Goal: Find specific page/section: Find specific page/section

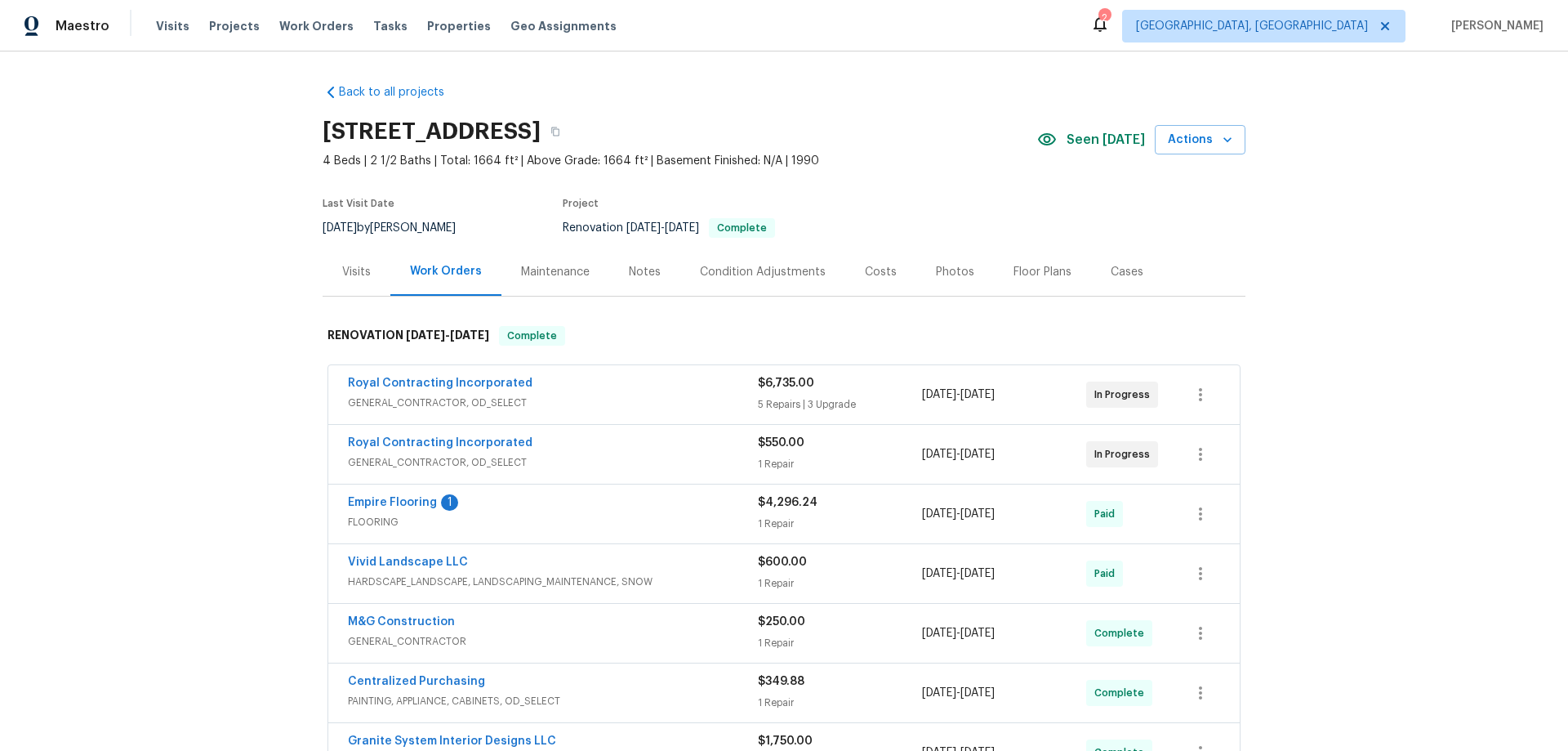
click at [245, 296] on div "Back to all projects 10806 Woodland Dr, Fredericksburg, VA 22407 4 Beds | 2 1/2…" at bounding box center [784, 401] width 1568 height 700
click at [242, 275] on div "Back to all projects 10806 Woodland Dr, Fredericksburg, VA 22407 4 Beds | 2 1/2…" at bounding box center [784, 401] width 1568 height 700
click at [259, 286] on div "Back to all projects 10806 Woodland Dr, Fredericksburg, VA 22407 4 Beds | 2 1/2…" at bounding box center [784, 401] width 1568 height 700
click at [160, 347] on div "Back to all projects 10806 Woodland Dr, Fredericksburg, VA 22407 4 Beds | 2 1/2…" at bounding box center [784, 401] width 1568 height 700
click at [250, 318] on div "Back to all projects 10806 Woodland Dr, Fredericksburg, VA 22407 4 Beds | 2 1/2…" at bounding box center [784, 401] width 1568 height 700
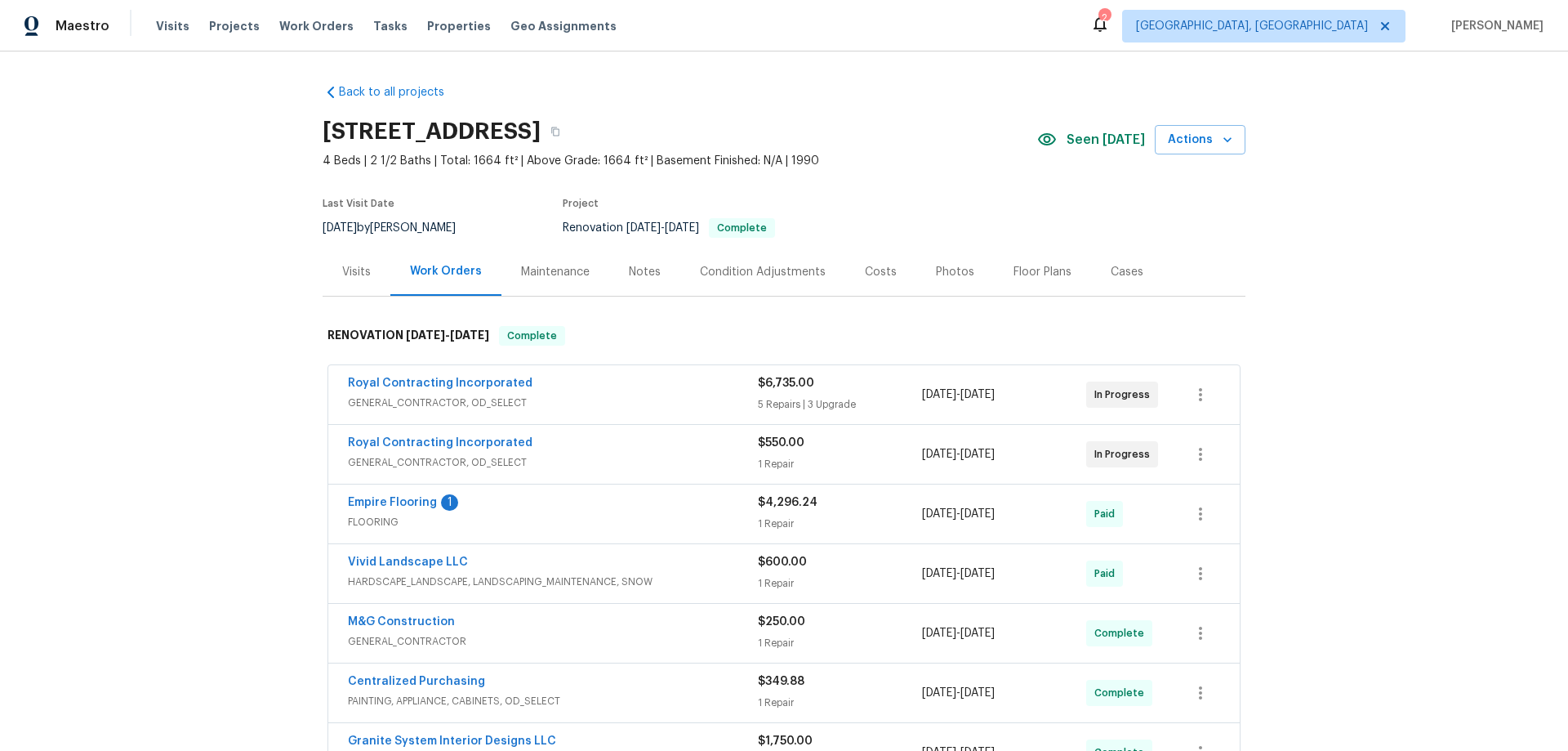
click at [241, 332] on div "Back to all projects 10806 Woodland Dr, Fredericksburg, VA 22407 4 Beds | 2 1/2…" at bounding box center [784, 401] width 1568 height 700
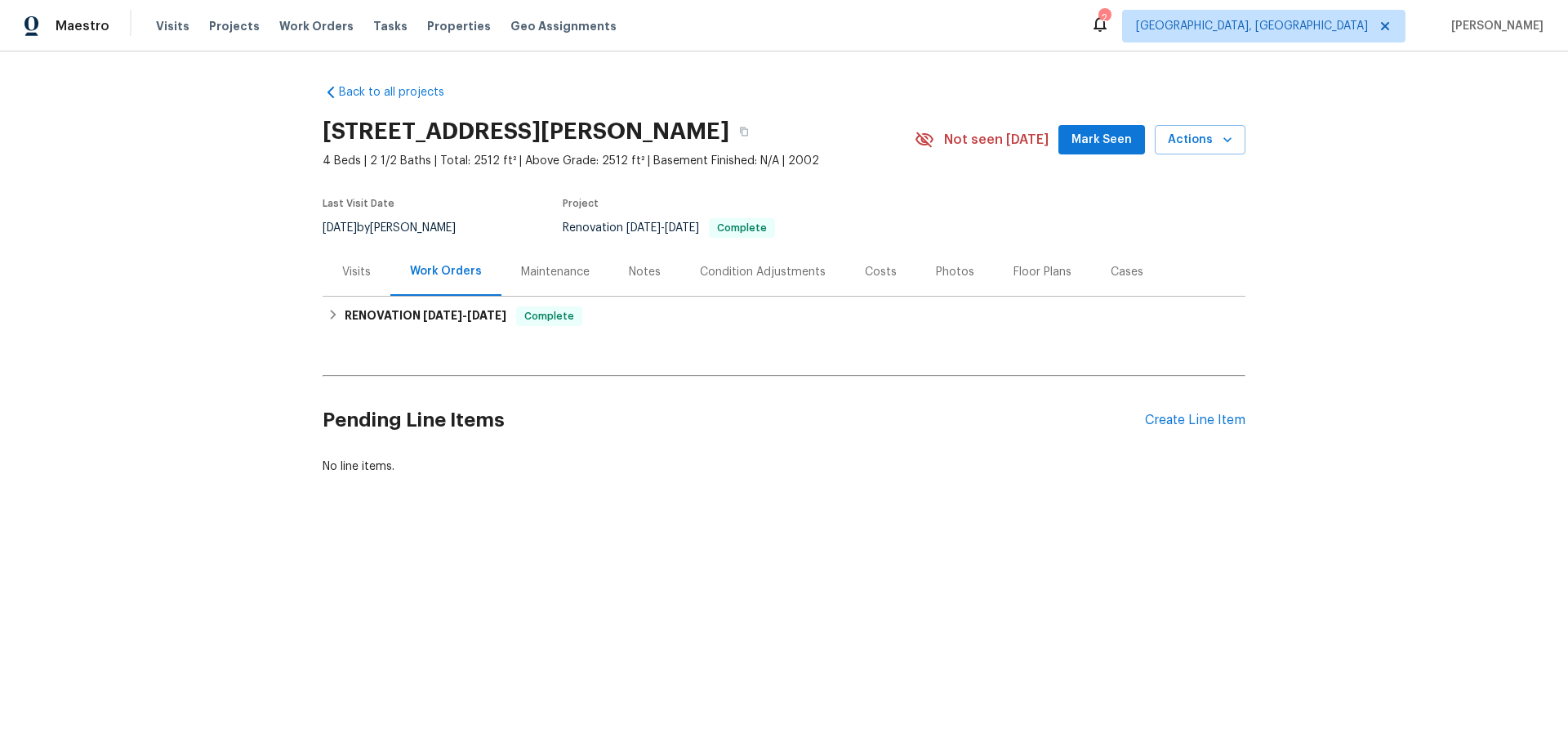
click at [527, 274] on div "Maintenance" at bounding box center [555, 272] width 69 height 17
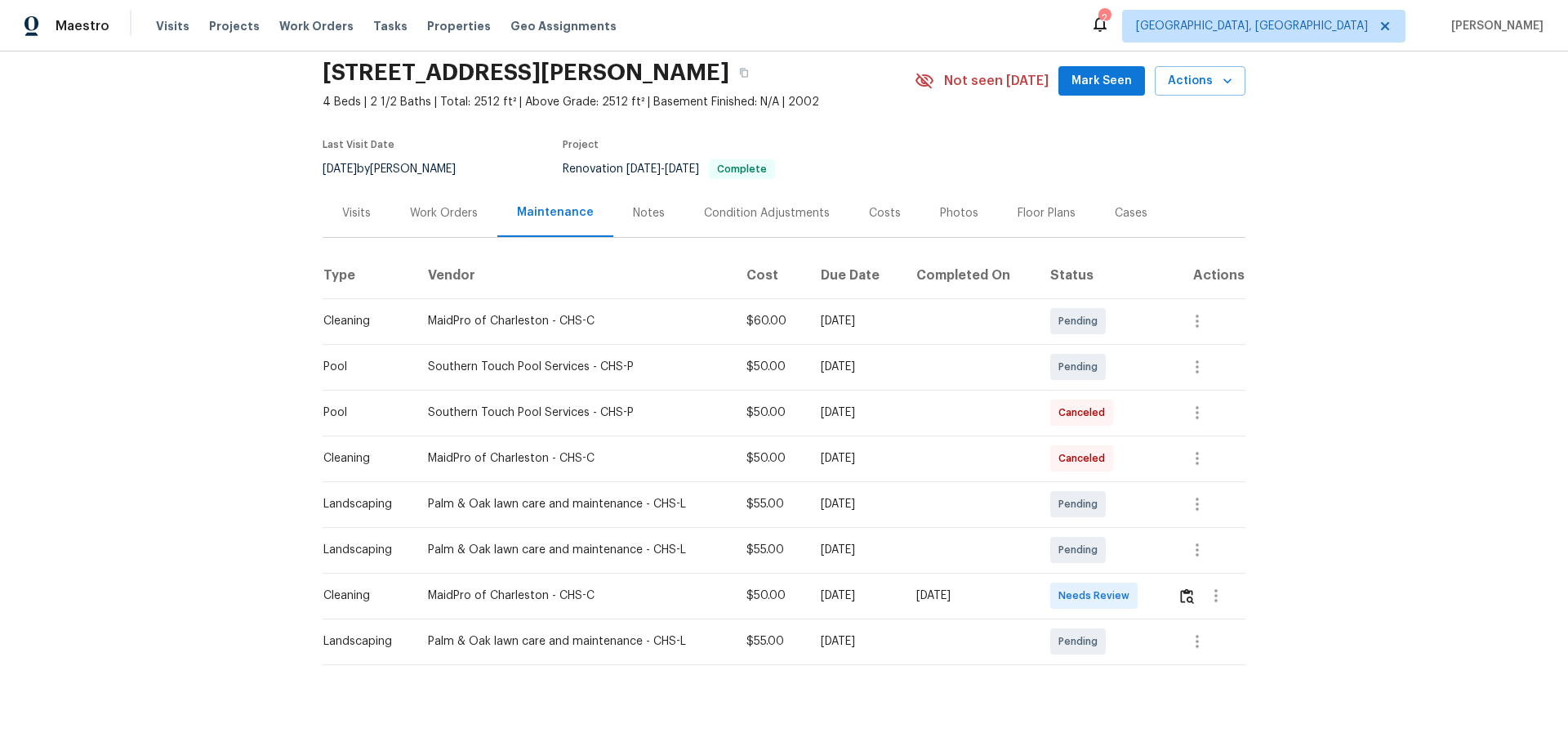
scroll to position [84, 0]
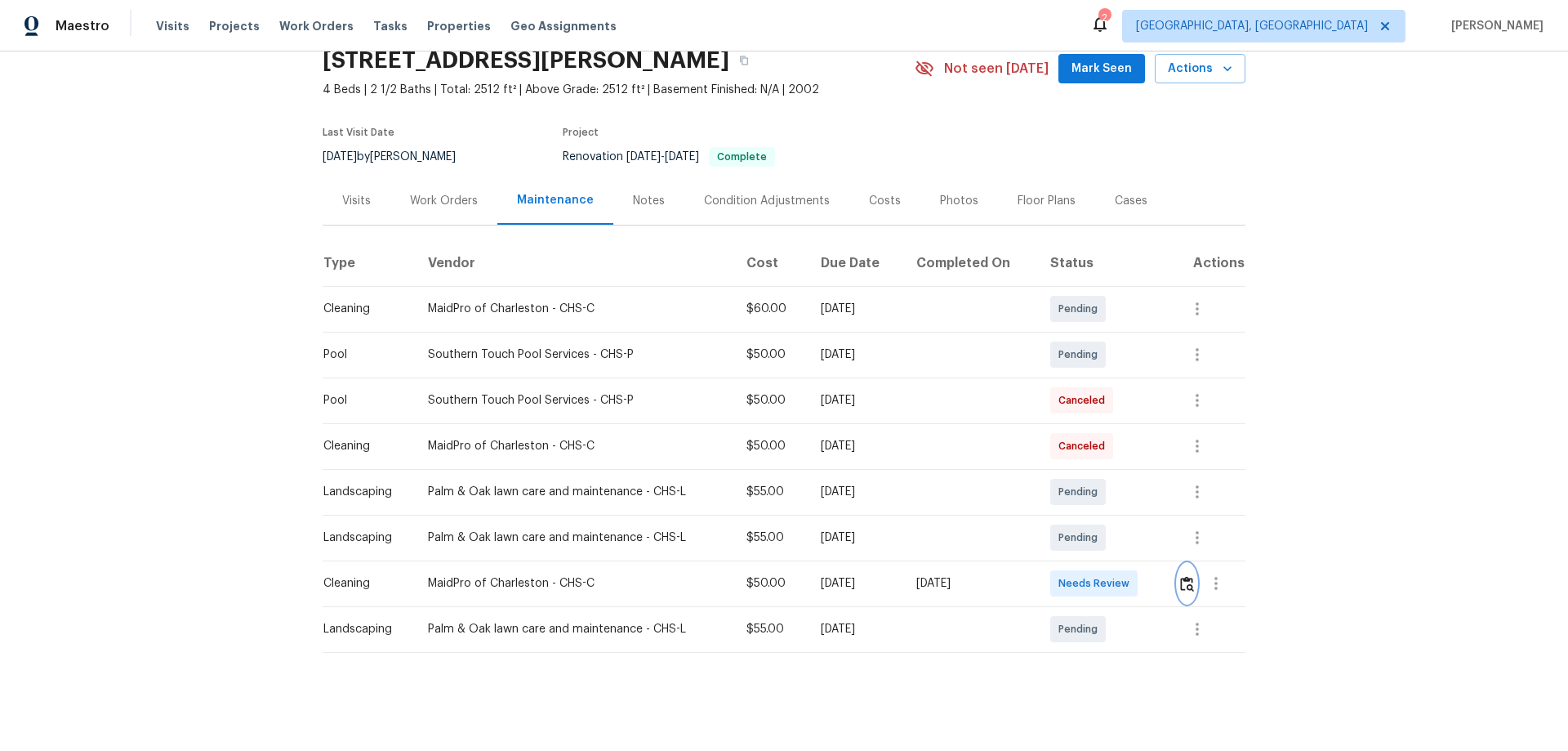
click at [1193, 573] on button "button" at bounding box center [1187, 583] width 19 height 39
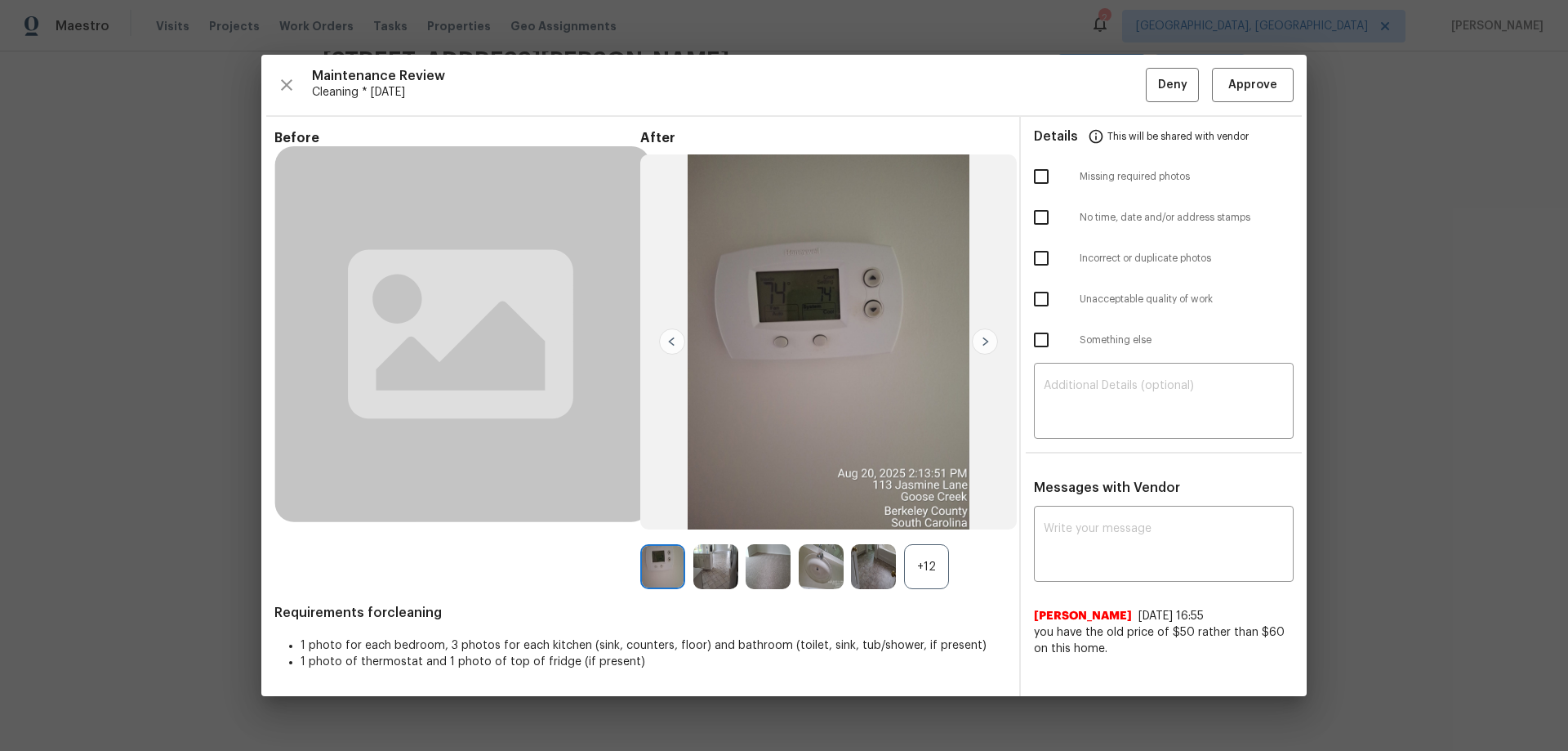
click at [913, 548] on div "+12" at bounding box center [927, 567] width 45 height 45
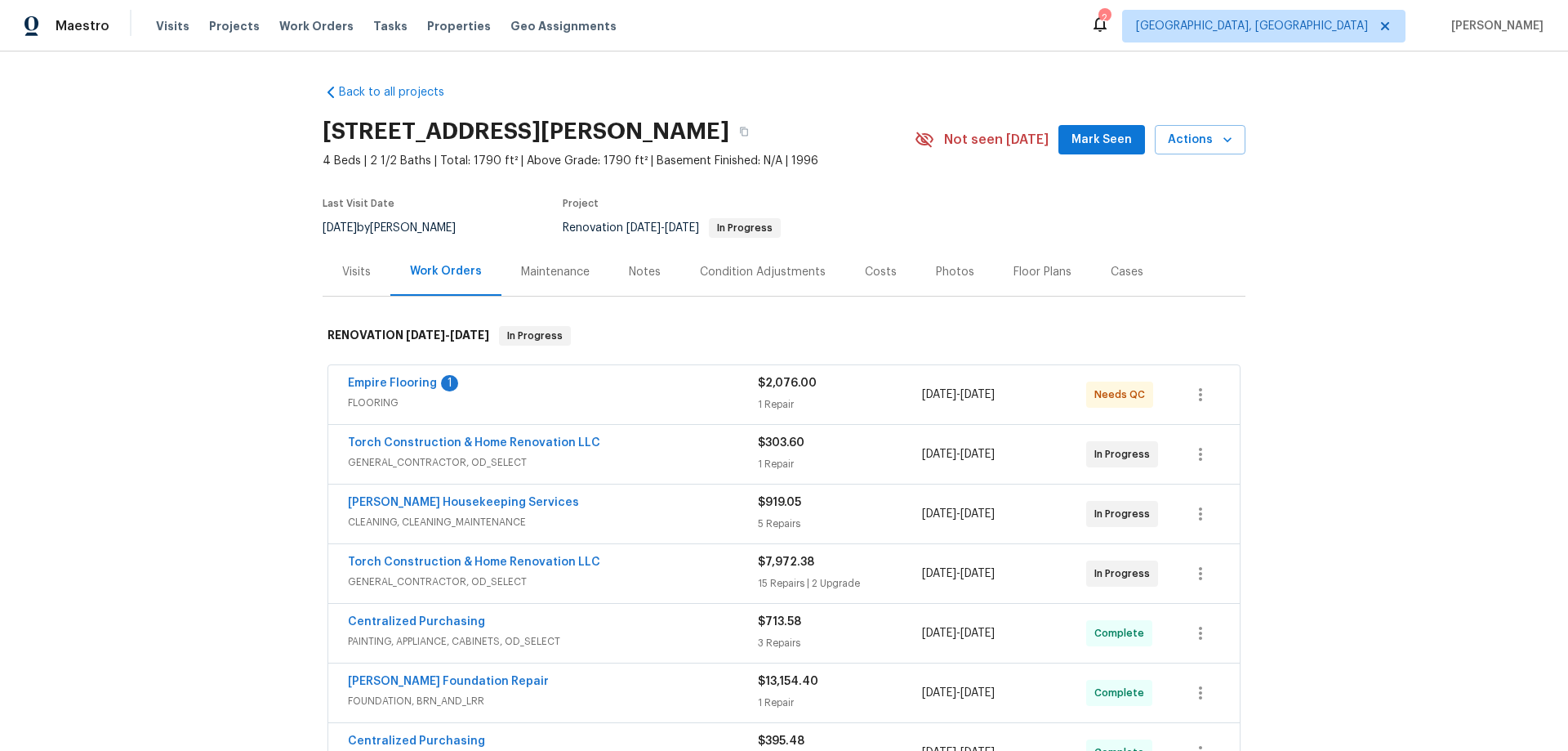
click at [248, 283] on div "Back to all projects 1514 Barcus Dr, Georgetown, TX 78626 4 Beds | 2 1/2 Baths …" at bounding box center [784, 401] width 1568 height 700
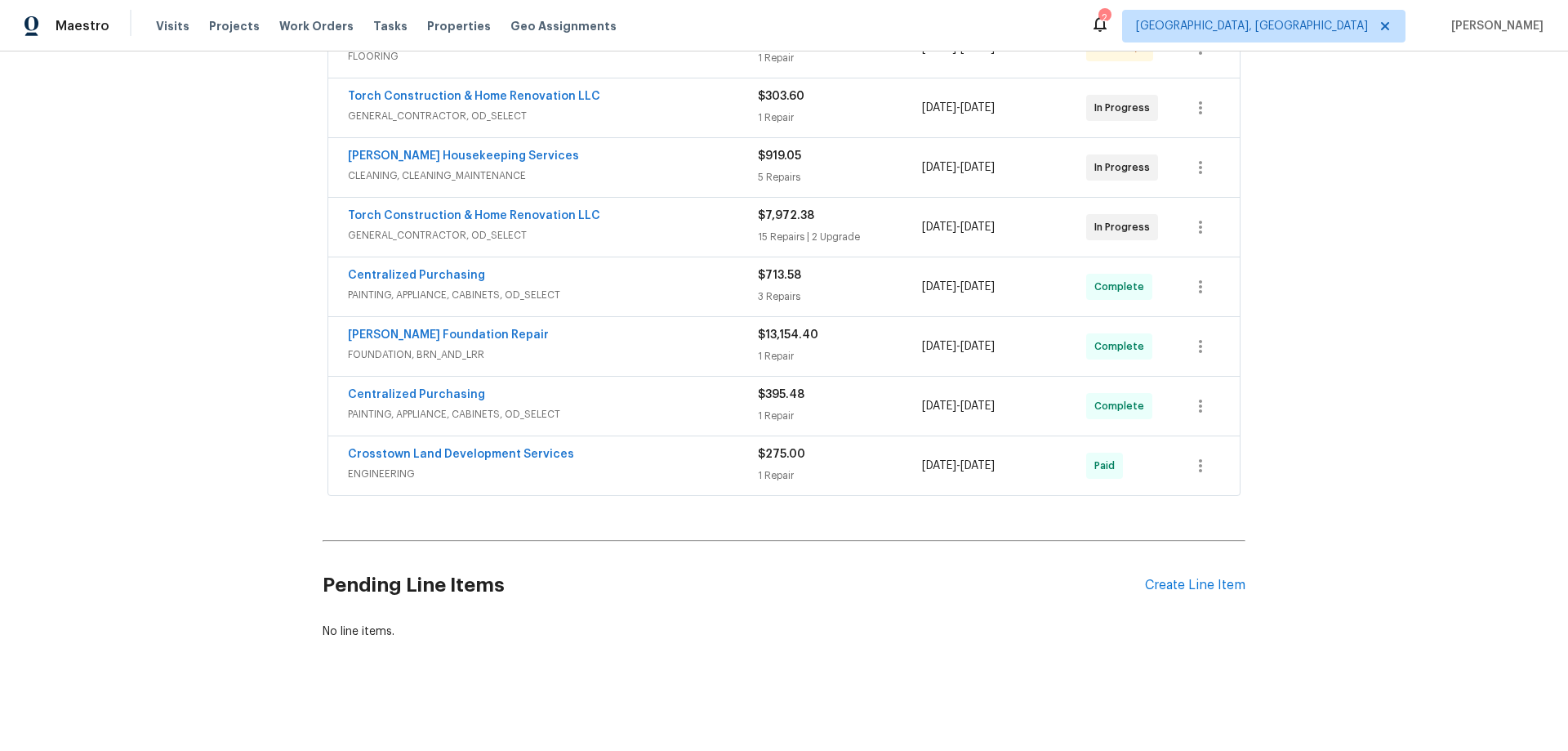
click at [228, 294] on div "Back to all projects 1514 Barcus Dr, Georgetown, TX 78626 4 Beds | 2 1/2 Baths …" at bounding box center [784, 401] width 1568 height 700
click at [167, 452] on div "Back to all projects 1514 Barcus Dr, Georgetown, TX 78626 4 Beds | 2 1/2 Baths …" at bounding box center [784, 401] width 1568 height 700
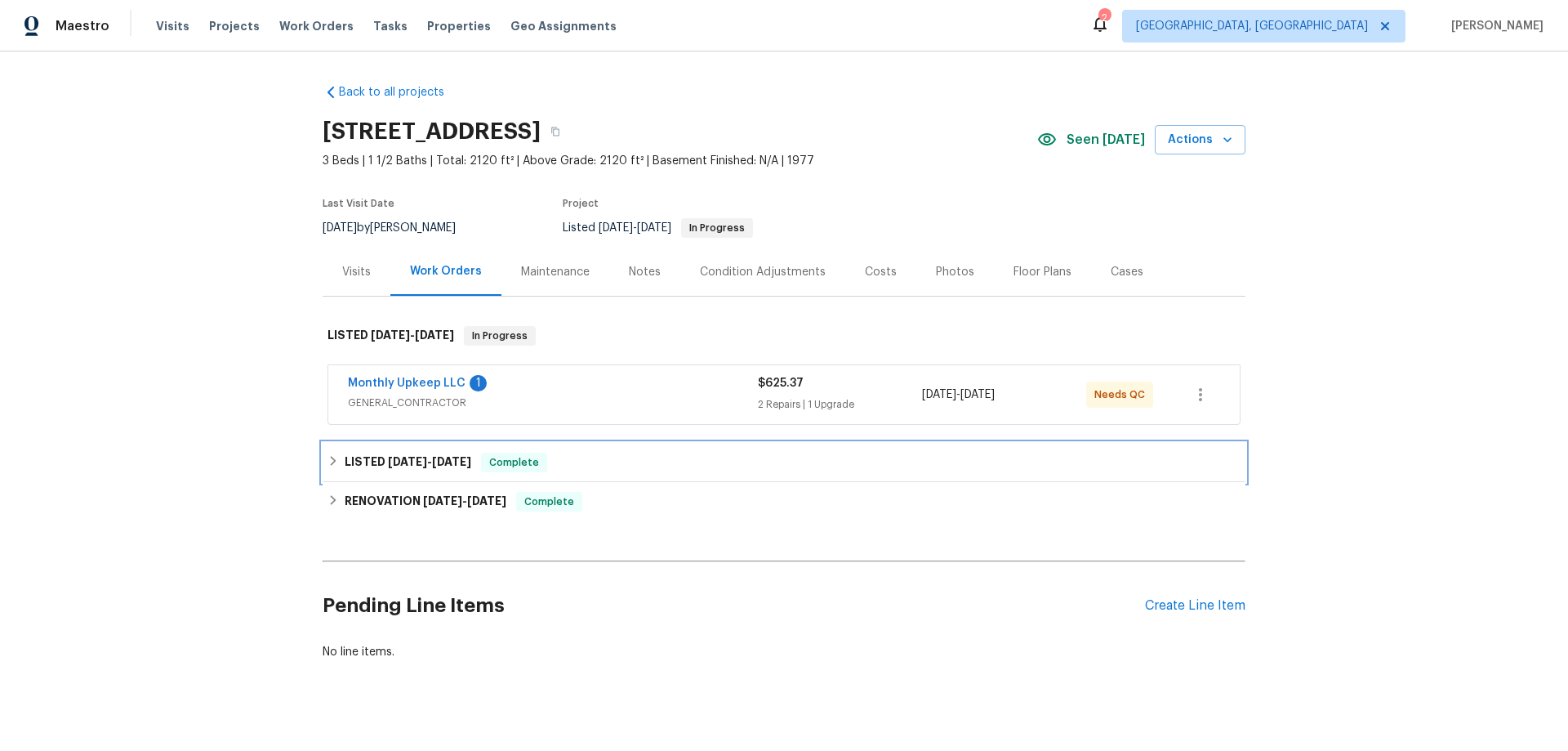
click at [365, 452] on div "LISTED [DATE] - [DATE] Complete" at bounding box center [784, 462] width 923 height 39
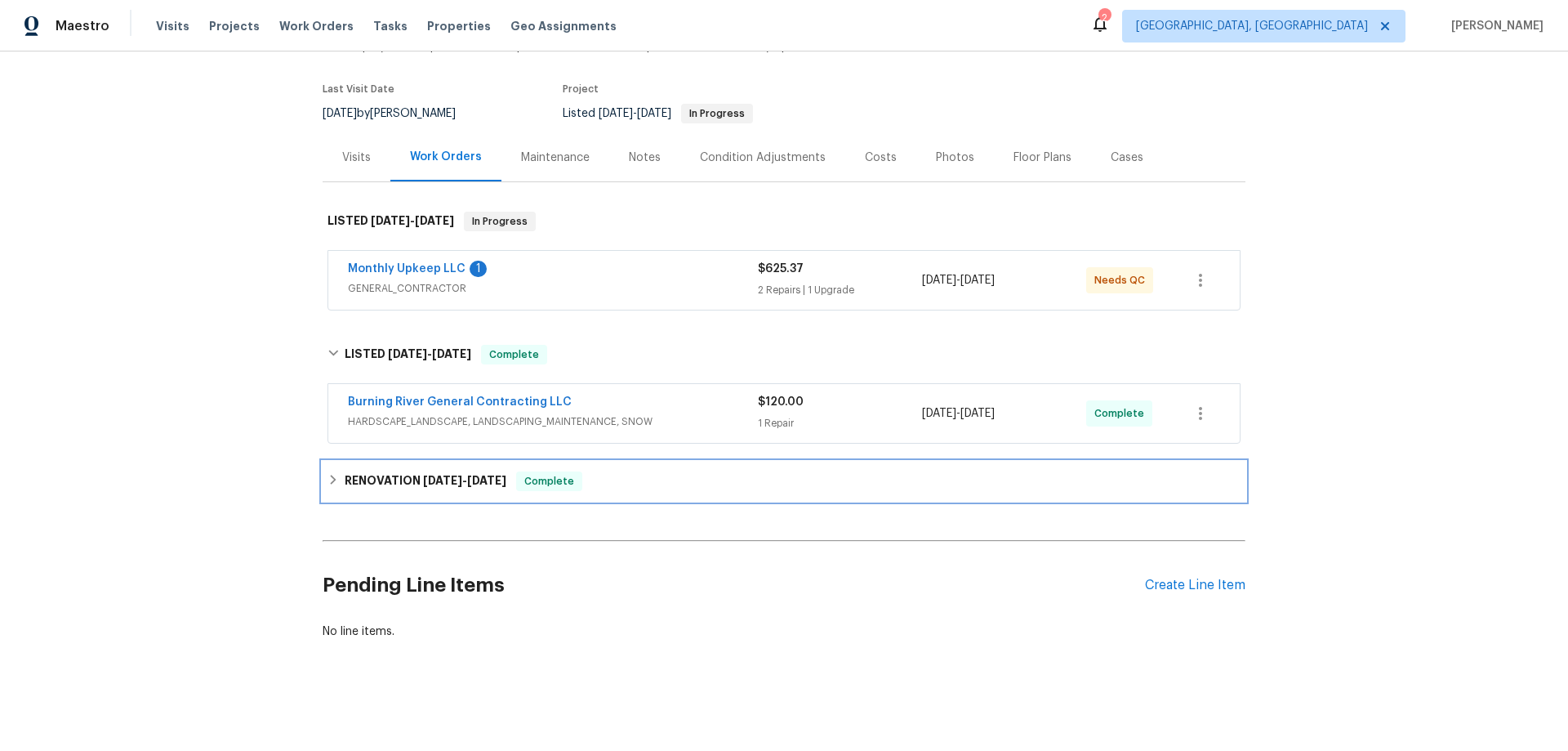
drag, startPoint x: 379, startPoint y: 485, endPoint x: 389, endPoint y: 499, distance: 17.2
click at [379, 482] on div "RENOVATION 7/21/25 - 8/21/25 Complete" at bounding box center [784, 481] width 923 height 39
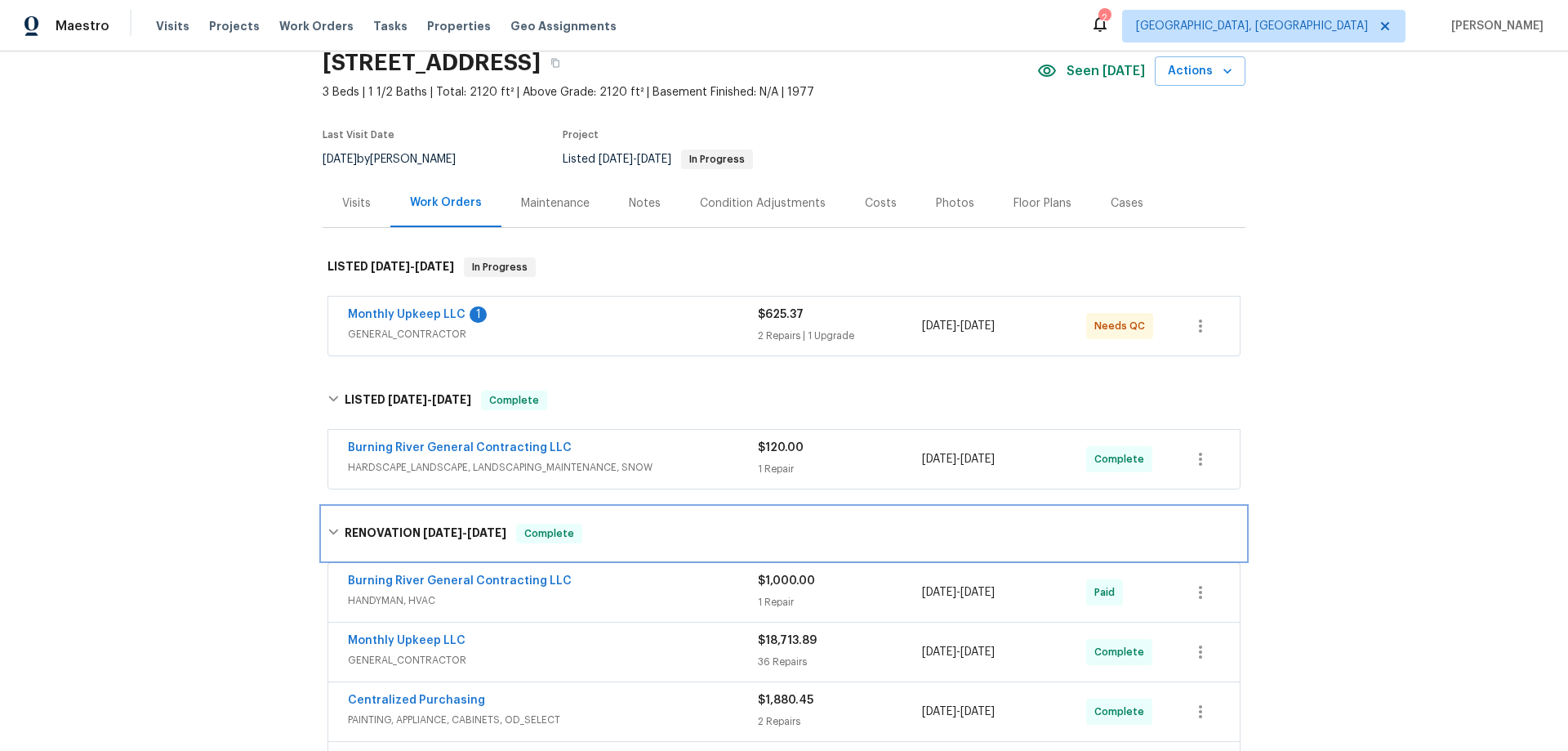
scroll to position [39, 0]
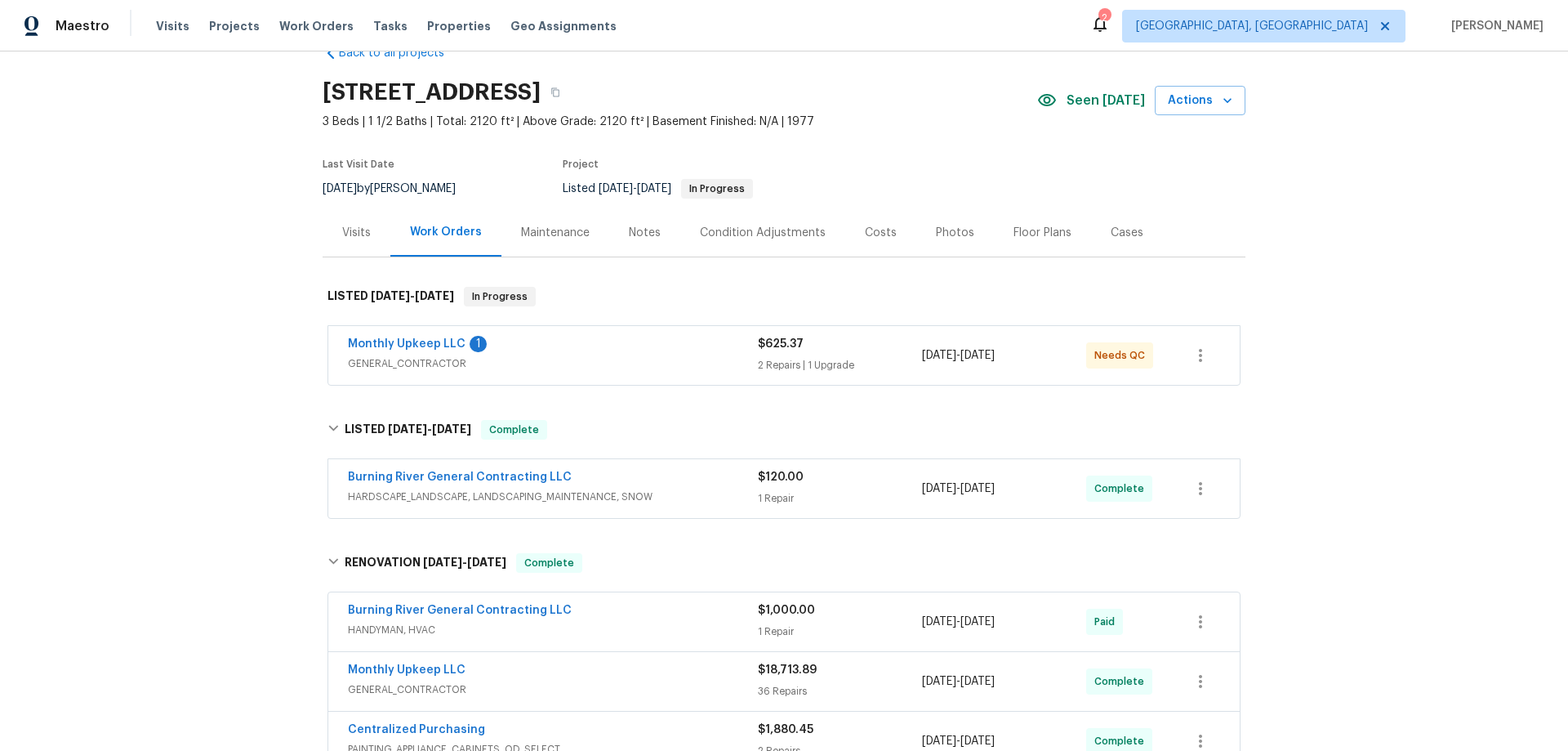
click at [170, 441] on div "Back to all projects 10465 Woodchuck Ct, Twinsburg, OH 44087 3 Beds | 1 1/2 Bat…" at bounding box center [784, 401] width 1568 height 700
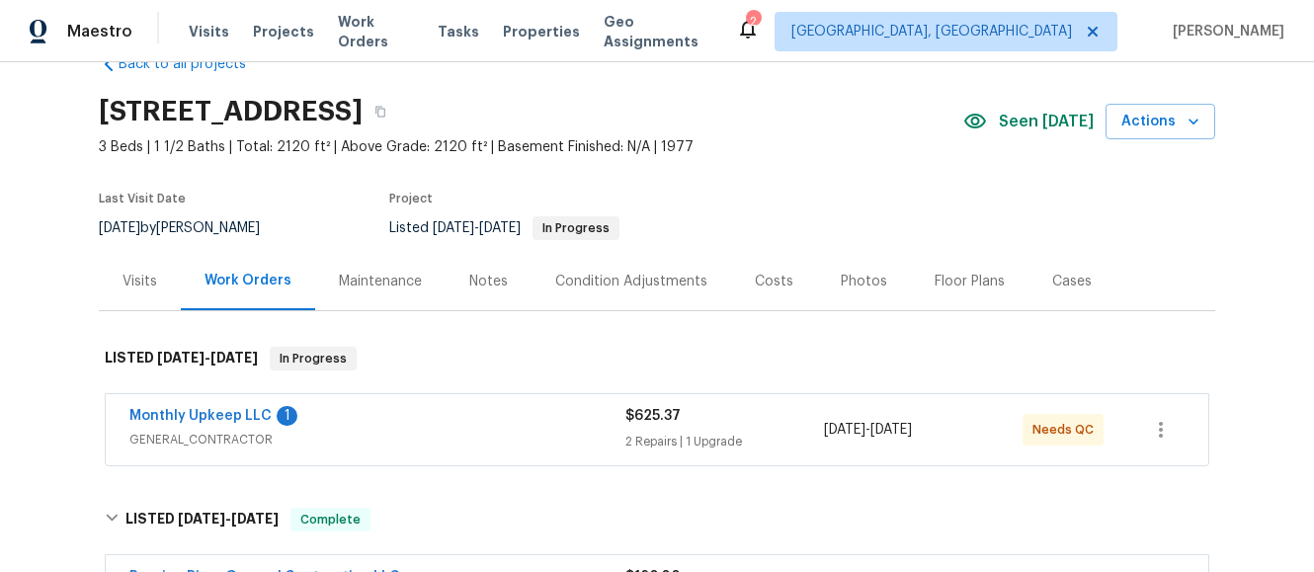
click at [207, 327] on div "LISTED 8/21/25 - 8/21/25 In Progress Monthly Upkeep LLC 1 GENERAL_CONTRACTOR $6…" at bounding box center [657, 399] width 1117 height 145
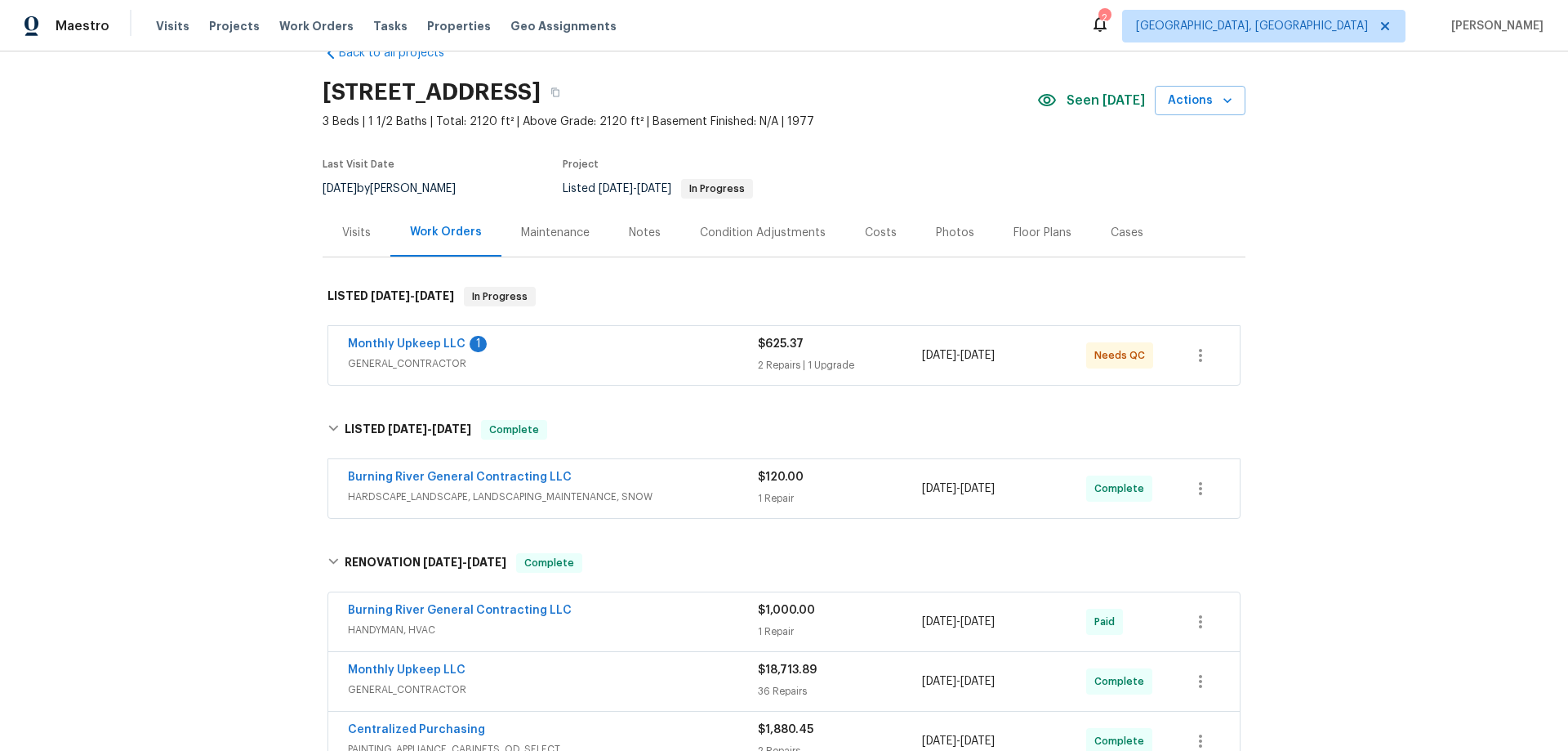
click at [251, 457] on div "Back to all projects 10465 Woodchuck Ct, Twinsburg, OH 44087 3 Beds | 1 1/2 Bat…" at bounding box center [784, 401] width 1568 height 700
click at [229, 291] on div "Back to all projects 10465 Woodchuck Ct, Twinsburg, OH 44087 3 Beds | 1 1/2 Bat…" at bounding box center [784, 401] width 1568 height 700
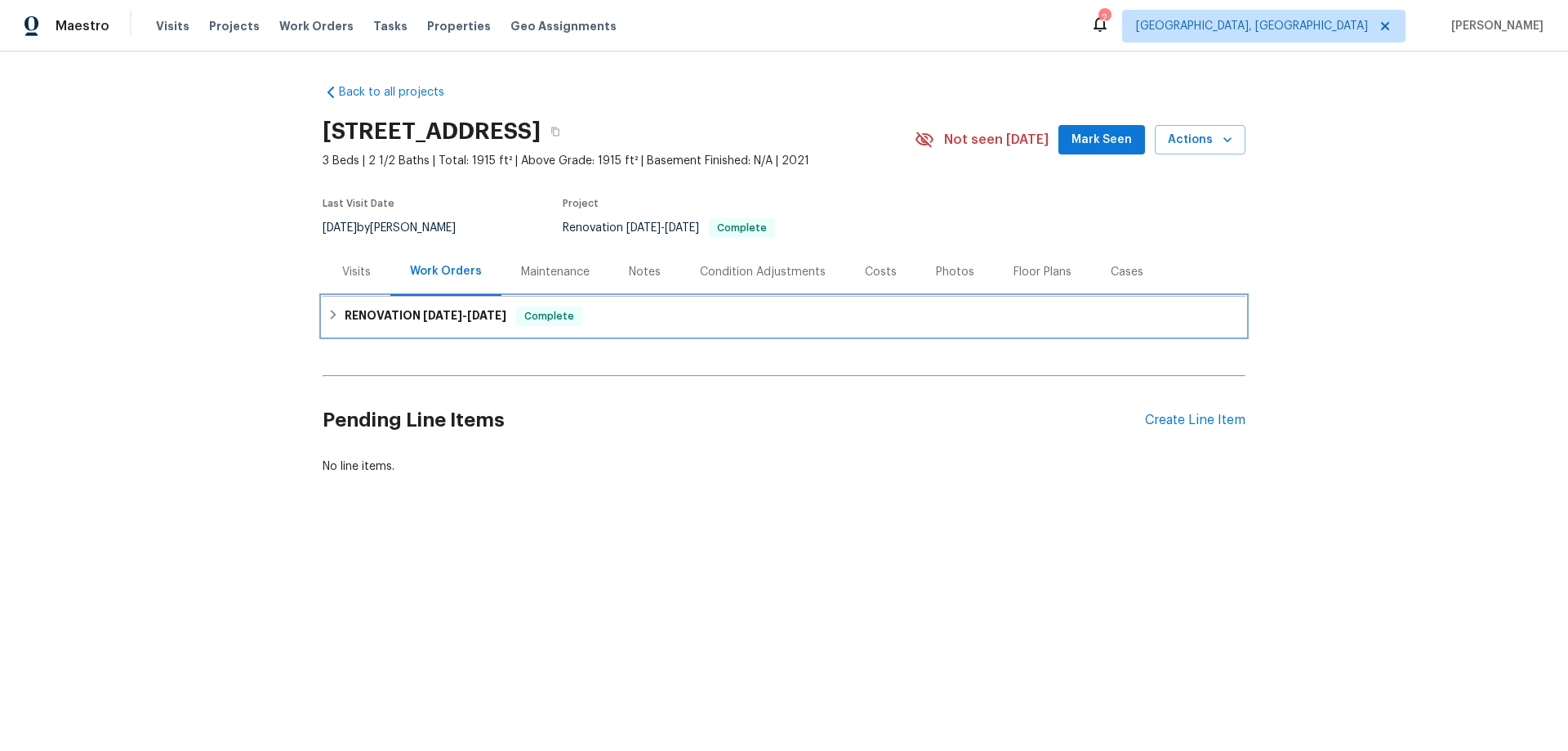
click at [352, 314] on h6 "RENOVATION 8/13/25 - 8/15/25" at bounding box center [426, 317] width 162 height 20
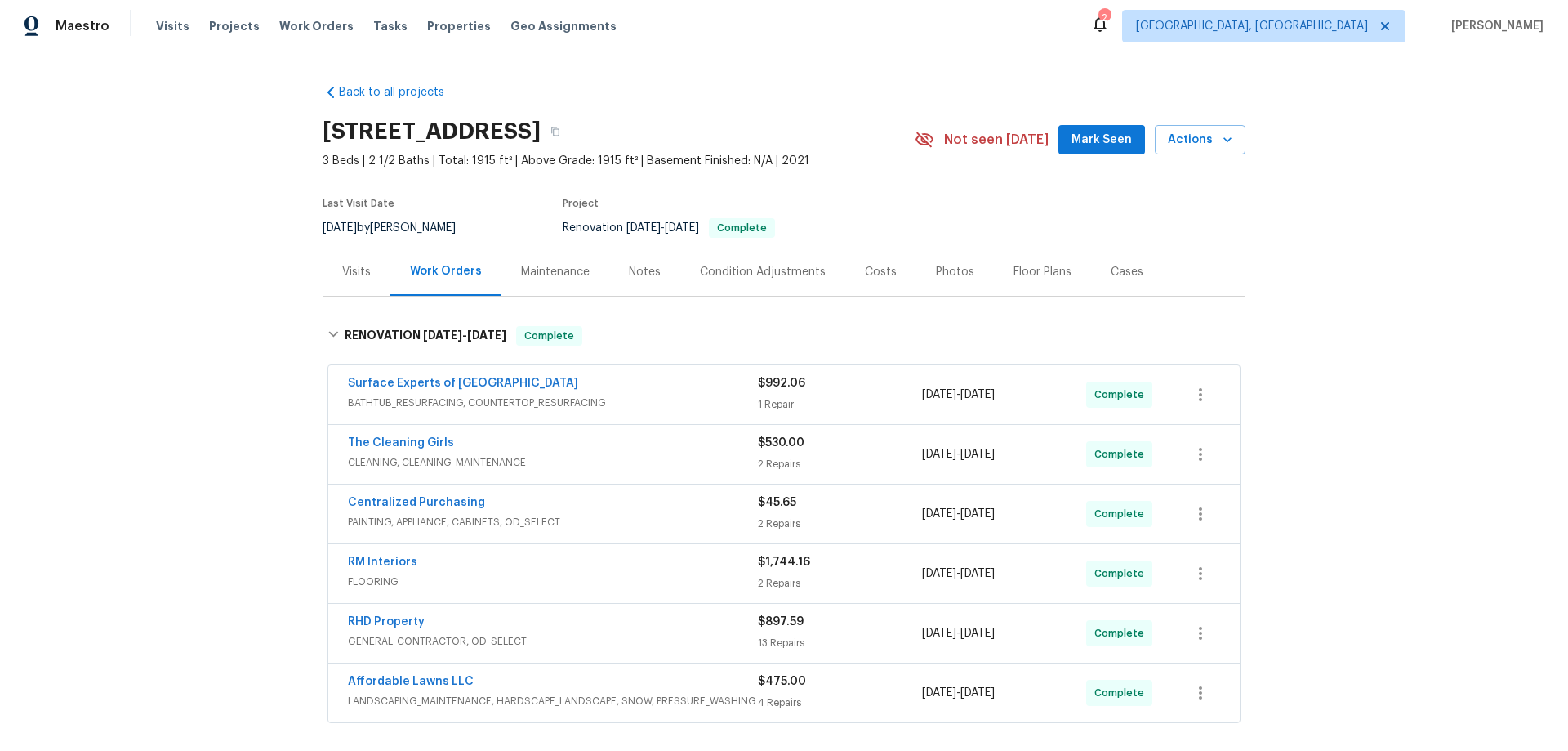
click at [198, 299] on div "Back to all projects 752 Frosty Way, Zebulon, NC 27597 3 Beds | 2 1/2 Baths | T…" at bounding box center [784, 401] width 1568 height 700
click at [268, 222] on div "Back to all projects 752 Frosty Way, Zebulon, NC 27597 3 Beds | 2 1/2 Baths | T…" at bounding box center [784, 401] width 1568 height 700
click at [183, 304] on div "Back to all projects 752 Frosty Way, Zebulon, NC 27597 3 Beds | 2 1/2 Baths | T…" at bounding box center [784, 401] width 1568 height 700
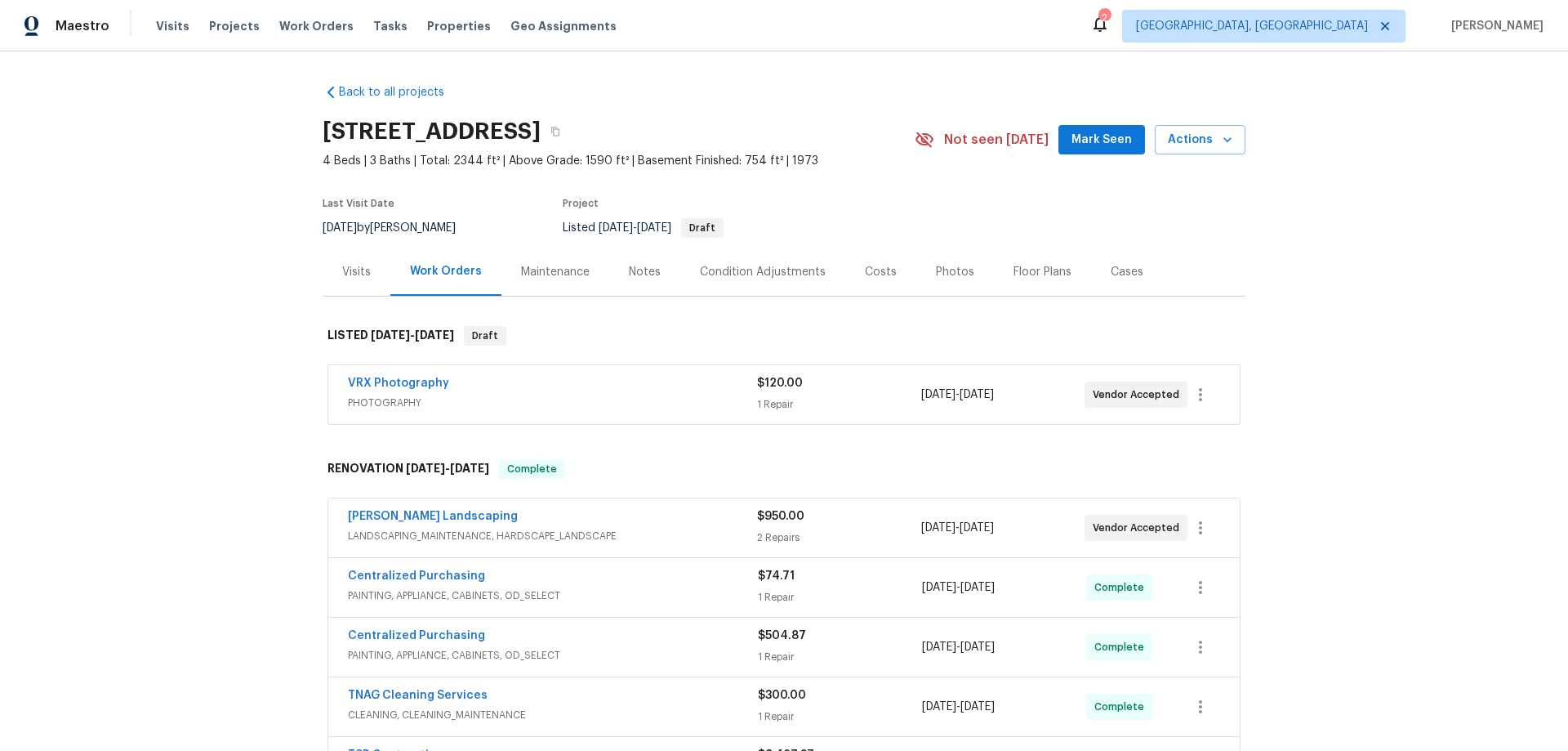
click at [227, 355] on div "Back to all projects 9505 Scorpio Ln, Burke, VA 22015 4 Beds | 3 Baths | Total:…" at bounding box center [784, 401] width 1568 height 700
click at [200, 350] on div "Back to all projects 9505 Scorpio Ln, Burke, VA 22015 4 Beds | 3 Baths | Total:…" at bounding box center [784, 401] width 1568 height 700
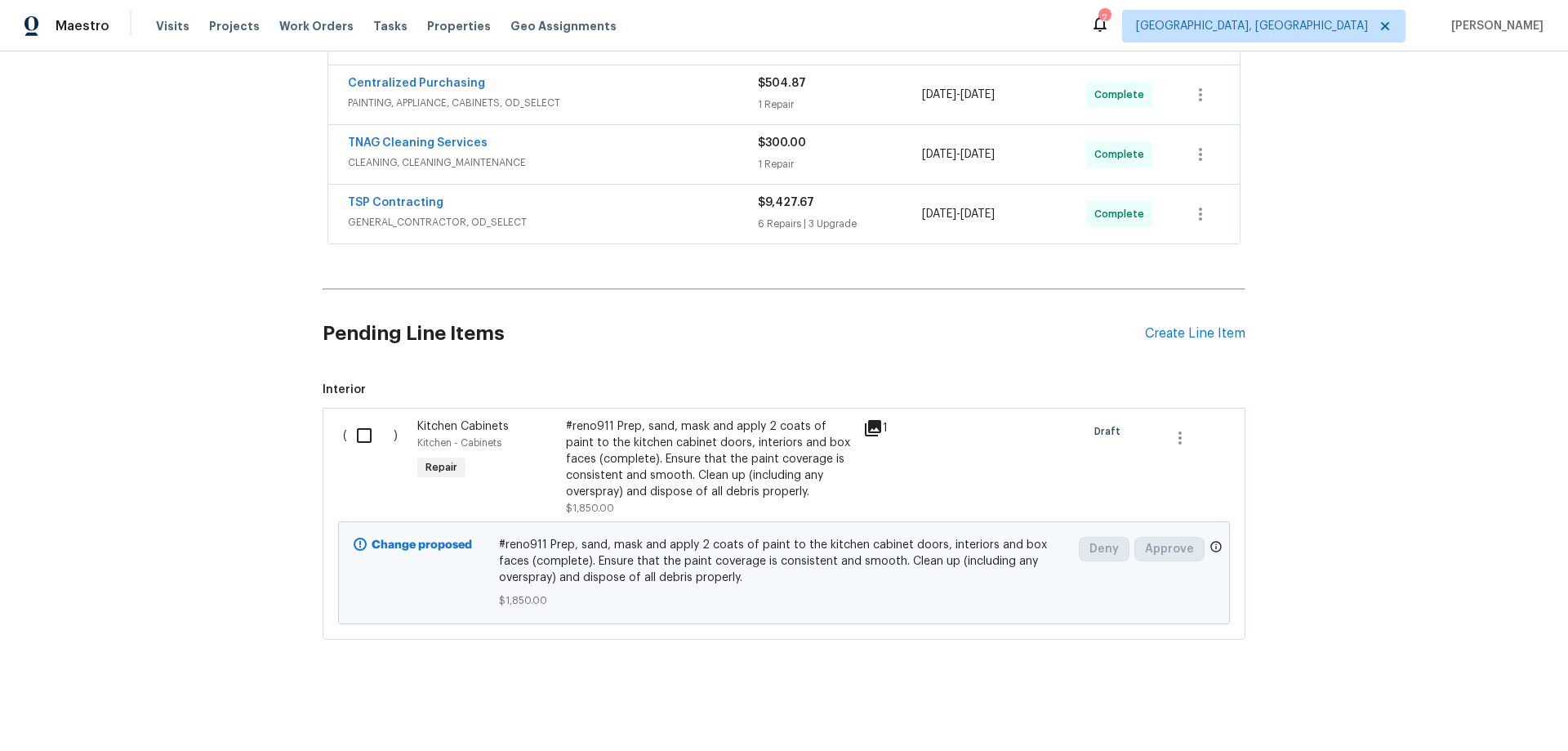
click at [181, 375] on div "Back to all projects 9505 Scorpio Ln, Burke, VA 22015 4 Beds | 3 Baths | Total:…" at bounding box center [784, 401] width 1568 height 700
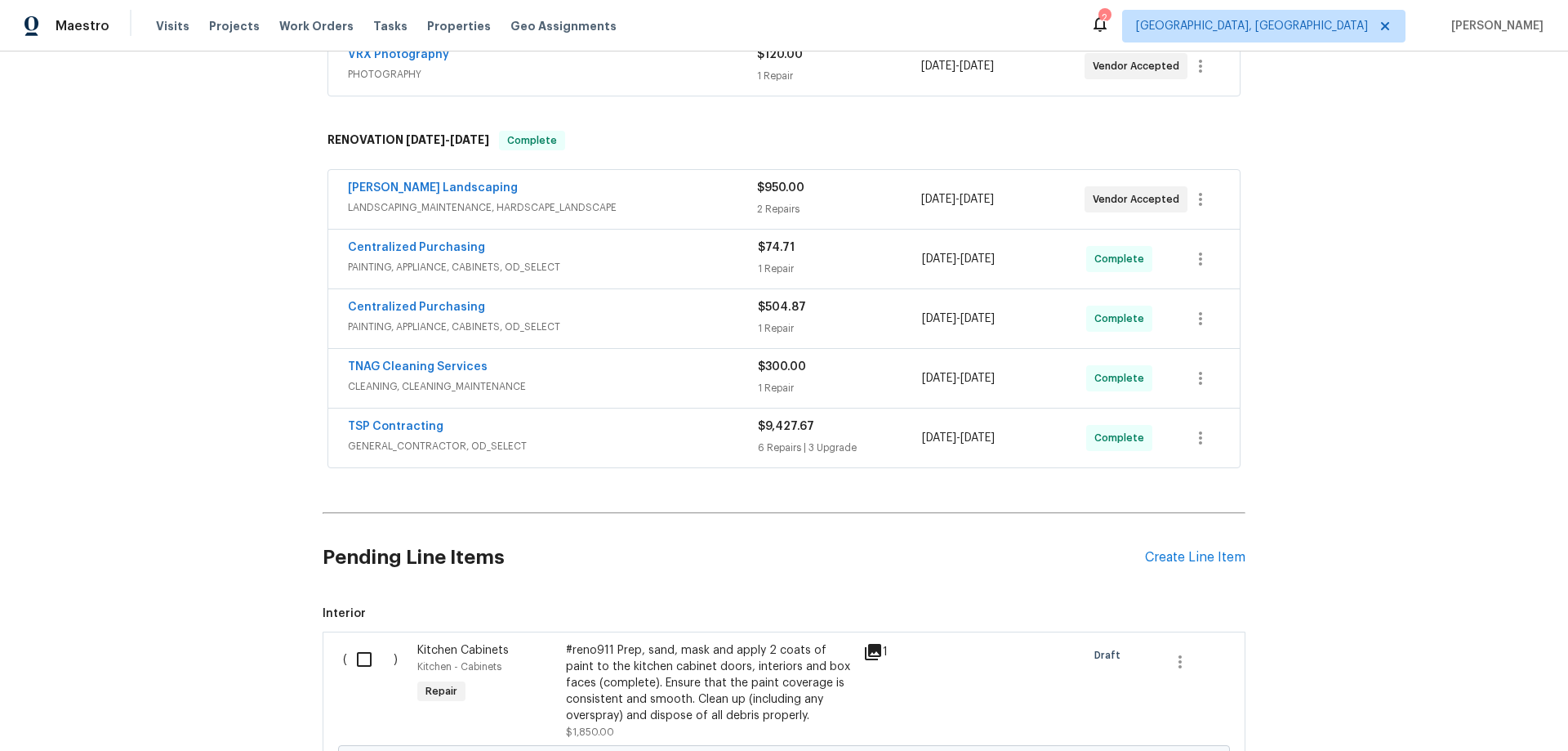
scroll to position [156, 0]
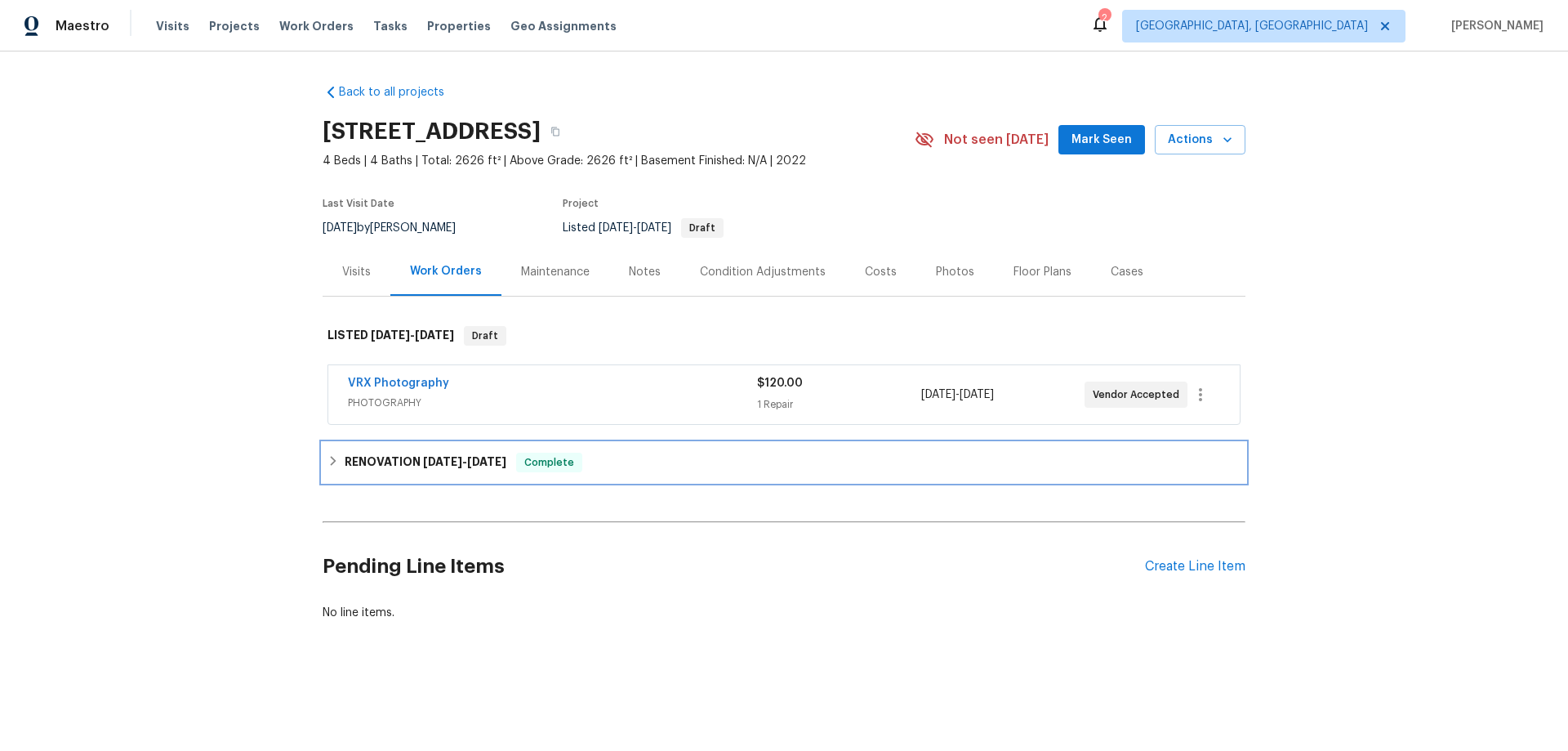
drag, startPoint x: 360, startPoint y: 444, endPoint x: 360, endPoint y: 464, distance: 20.0
click at [360, 445] on div "RENOVATION 8/14/25 - 8/18/25 Complete" at bounding box center [784, 462] width 923 height 39
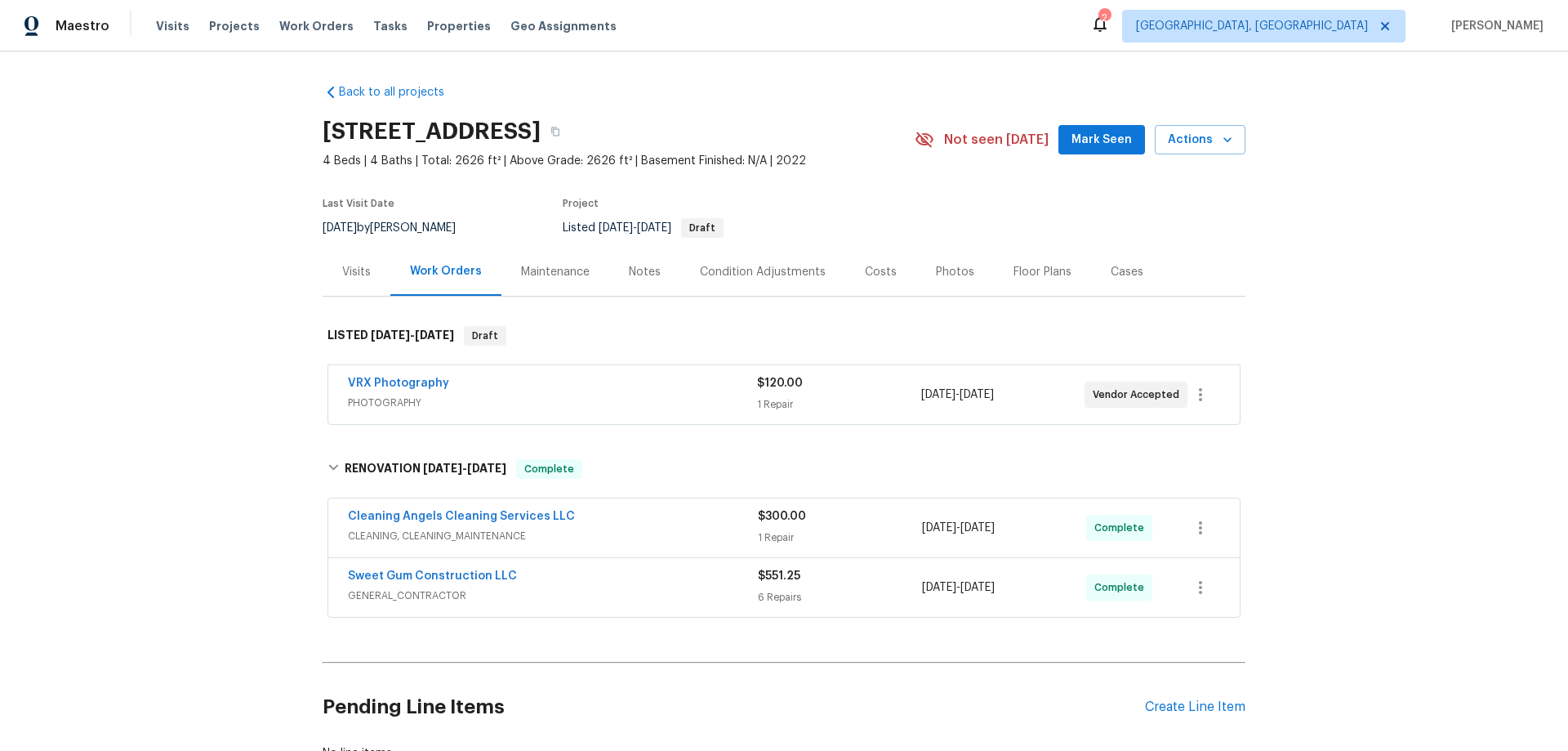
click at [208, 400] on div "Back to all projects 4007 Southpoint Landing Way, Durham, NC 27707 4 Beds | 4 B…" at bounding box center [784, 401] width 1568 height 700
click at [226, 371] on div "Back to all projects 4007 Southpoint Landing Way, Durham, NC 27707 4 Beds | 4 B…" at bounding box center [784, 401] width 1568 height 700
click at [212, 340] on div "Back to all projects 4007 Southpoint Landing Way, Durham, NC 27707 4 Beds | 4 B…" at bounding box center [784, 401] width 1568 height 700
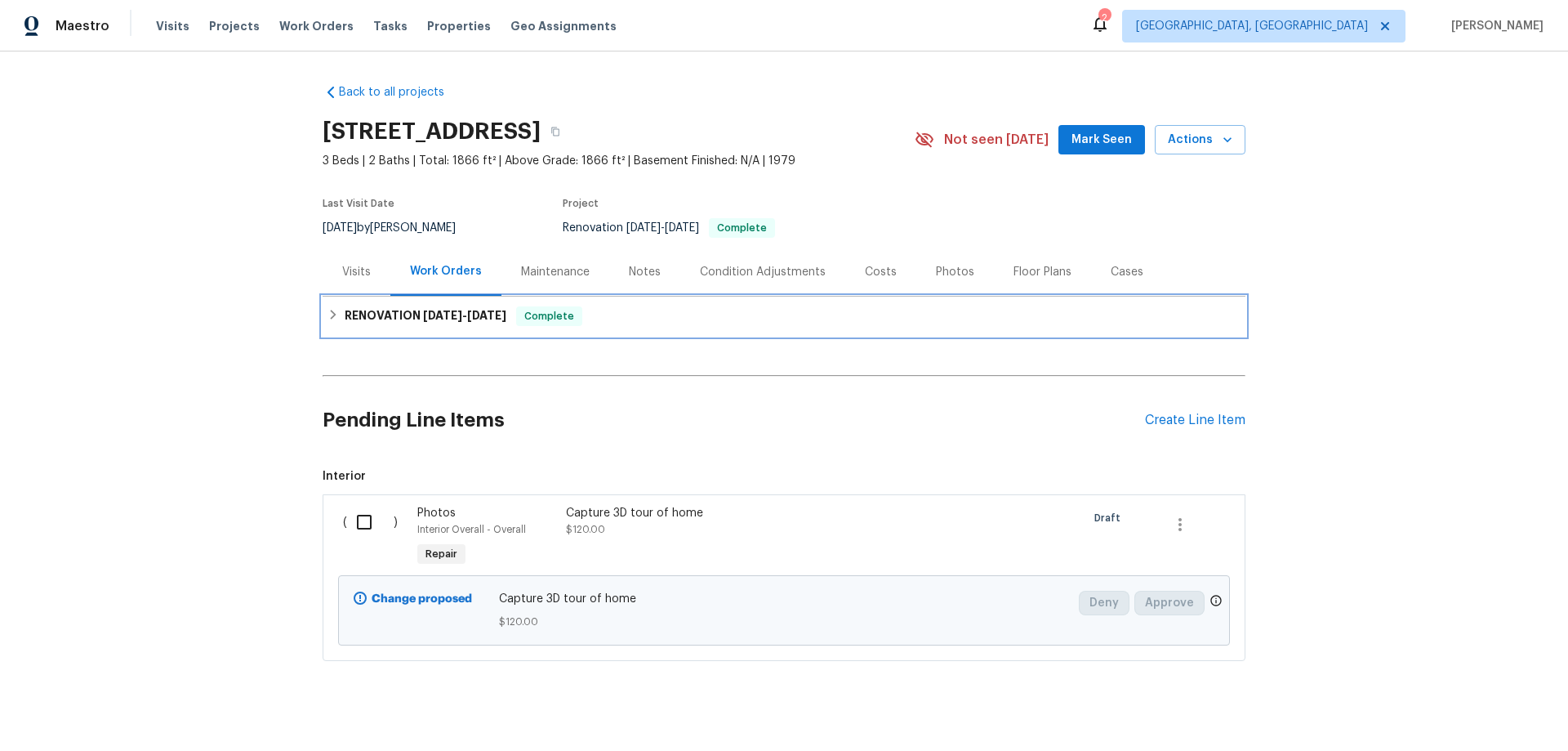
drag, startPoint x: 373, startPoint y: 332, endPoint x: 276, endPoint y: 373, distance: 105.3
click at [371, 331] on div "RENOVATION [DATE] - [DATE] Complete" at bounding box center [784, 316] width 923 height 39
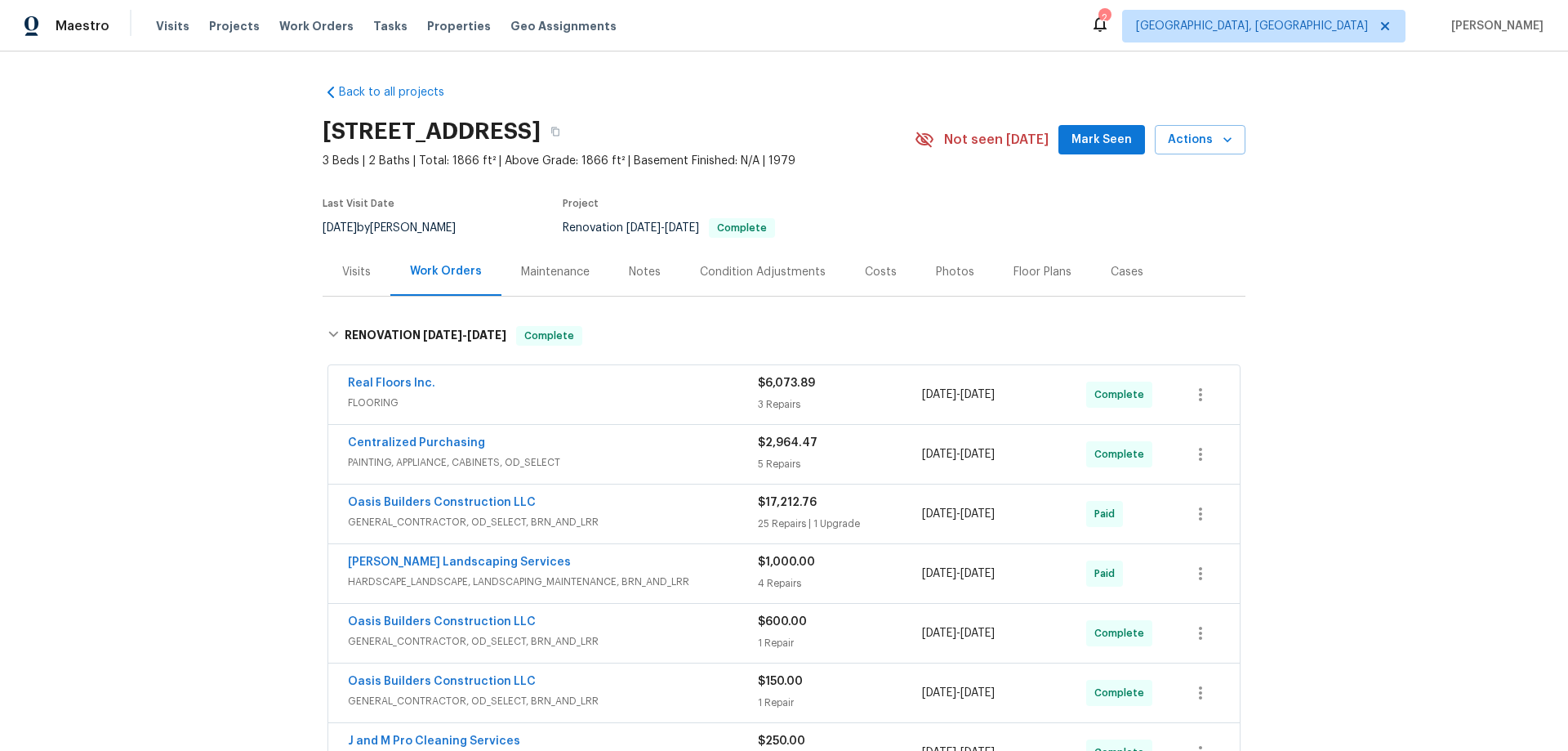
click at [212, 376] on div "Back to all projects [STREET_ADDRESS] 3 Beds | 2 Baths | Total: 1866 ft² | Abov…" at bounding box center [784, 401] width 1568 height 700
click at [356, 255] on div "Visits" at bounding box center [356, 271] width 68 height 48
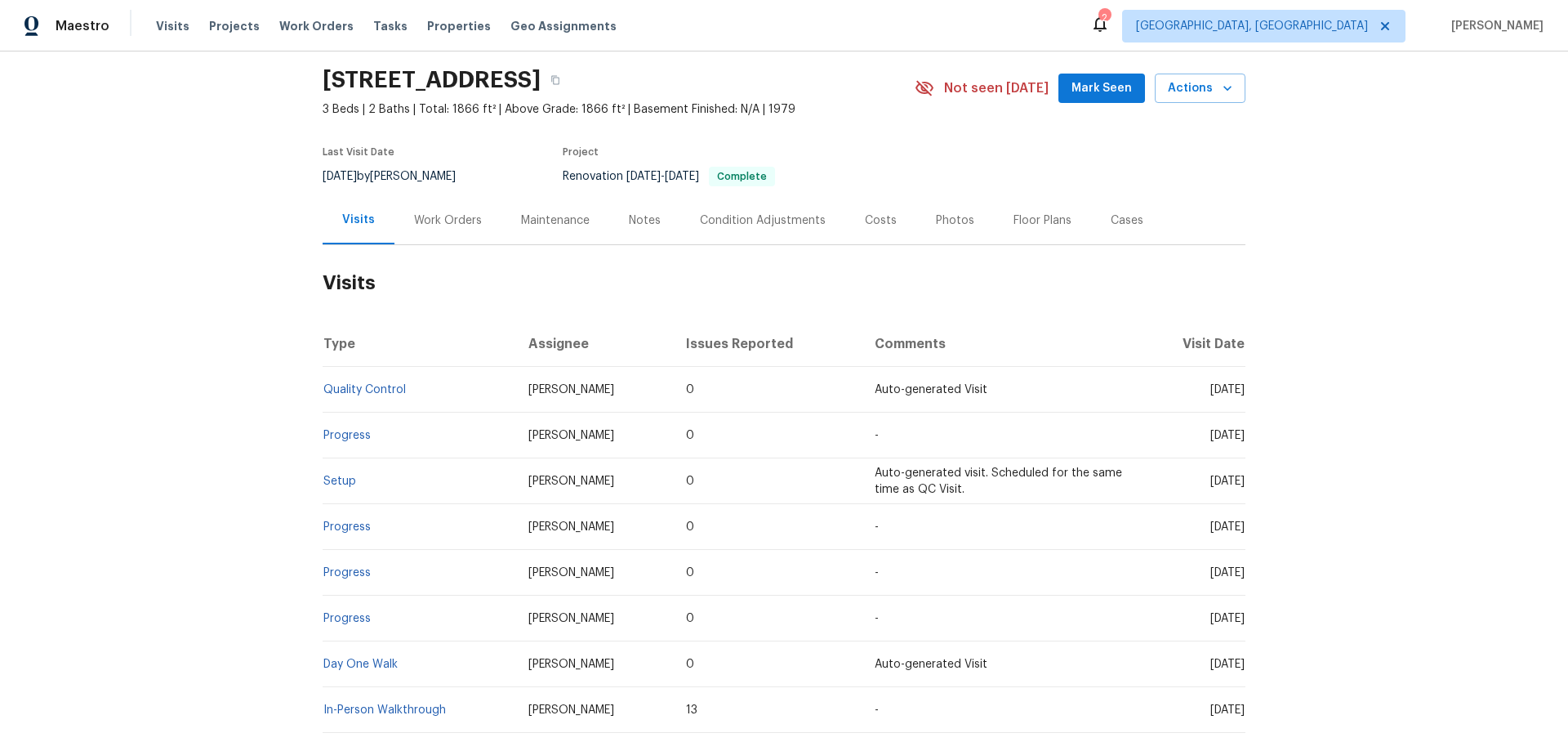
scroll to position [157, 0]
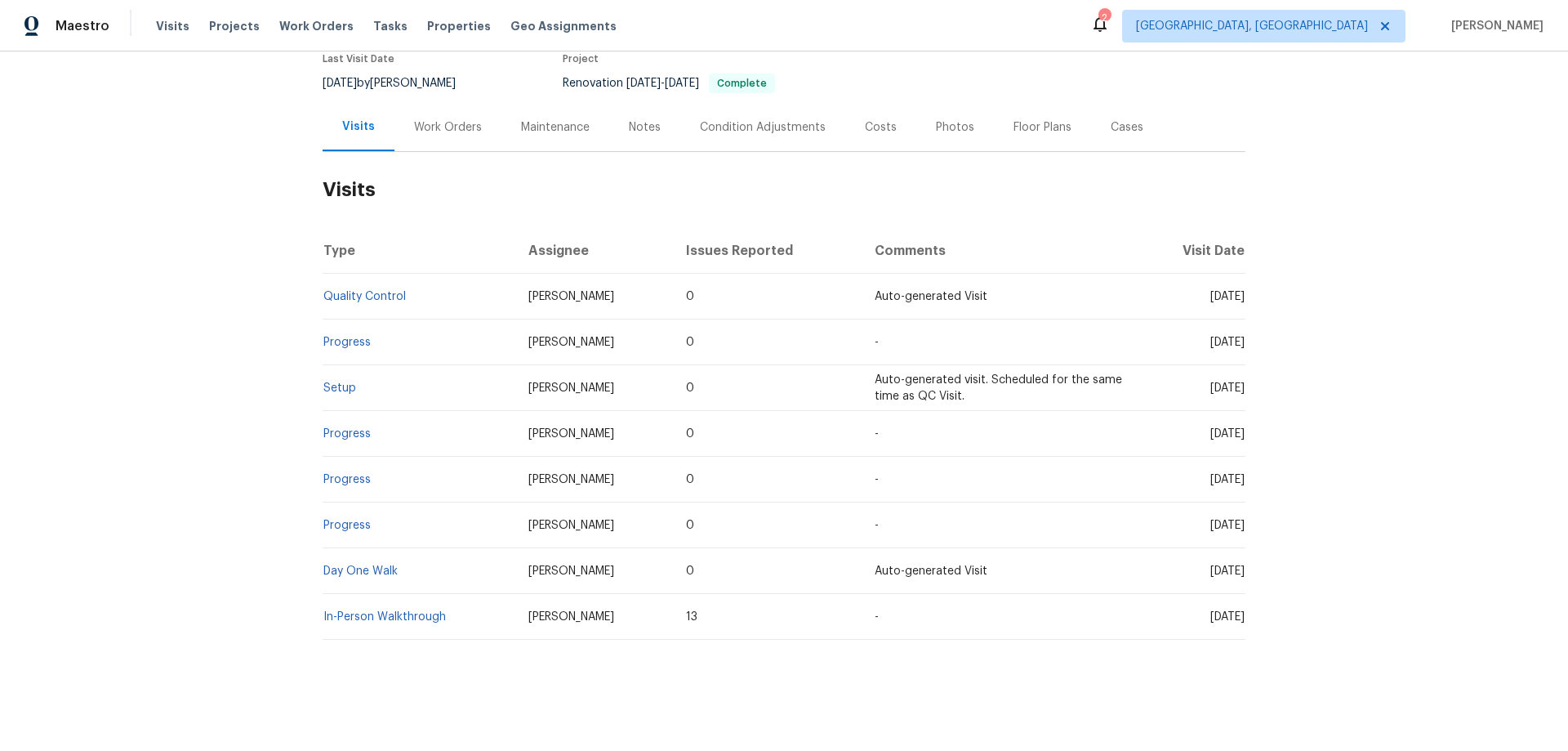
drag, startPoint x: 446, startPoint y: 114, endPoint x: 446, endPoint y: 225, distance: 111.0
click at [446, 119] on div "Work Orders" at bounding box center [448, 127] width 68 height 17
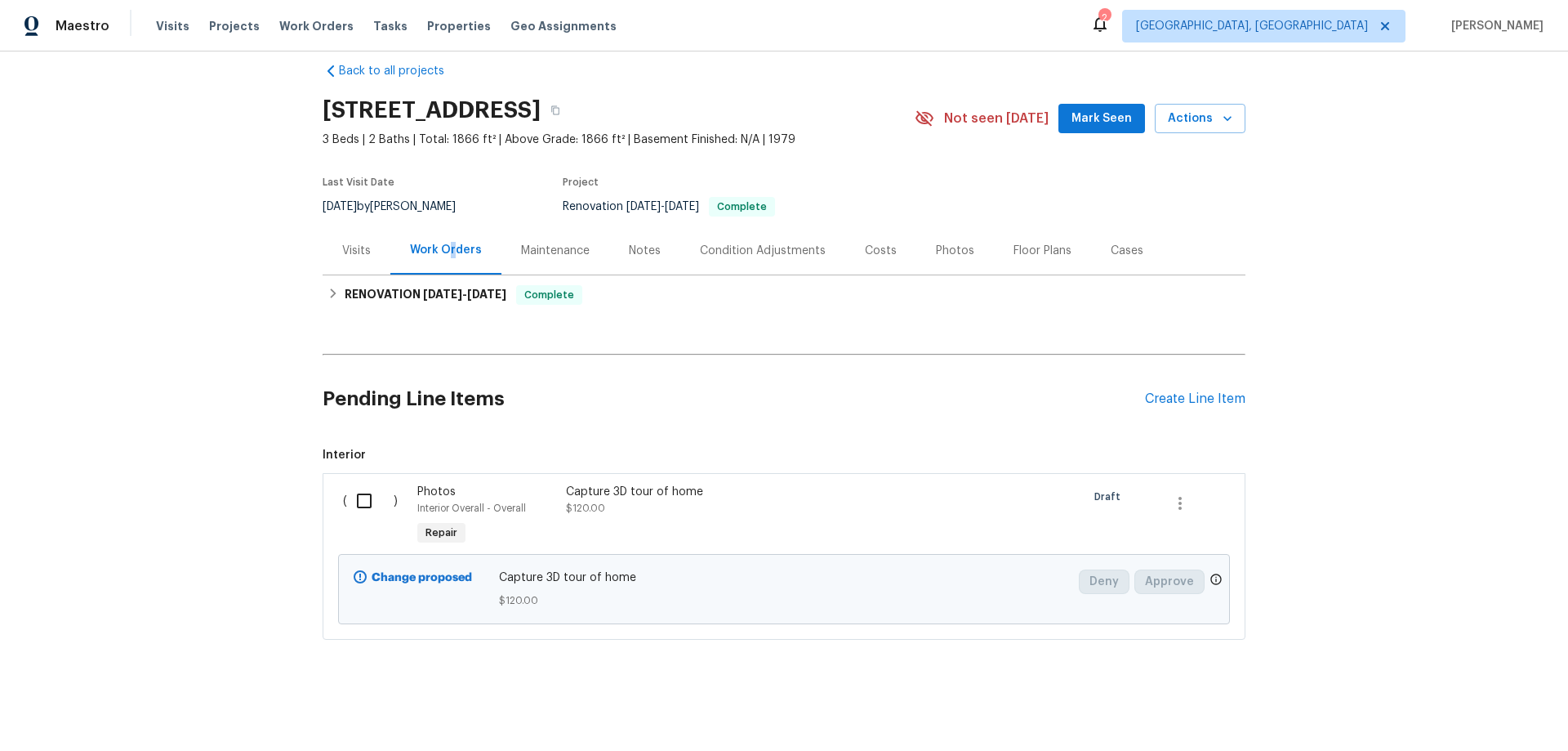
scroll to position [34, 0]
drag, startPoint x: 379, startPoint y: 285, endPoint x: 375, endPoint y: 294, distance: 9.8
click at [377, 285] on h6 "RENOVATION 8/4/25 - 8/20/25" at bounding box center [426, 295] width 162 height 20
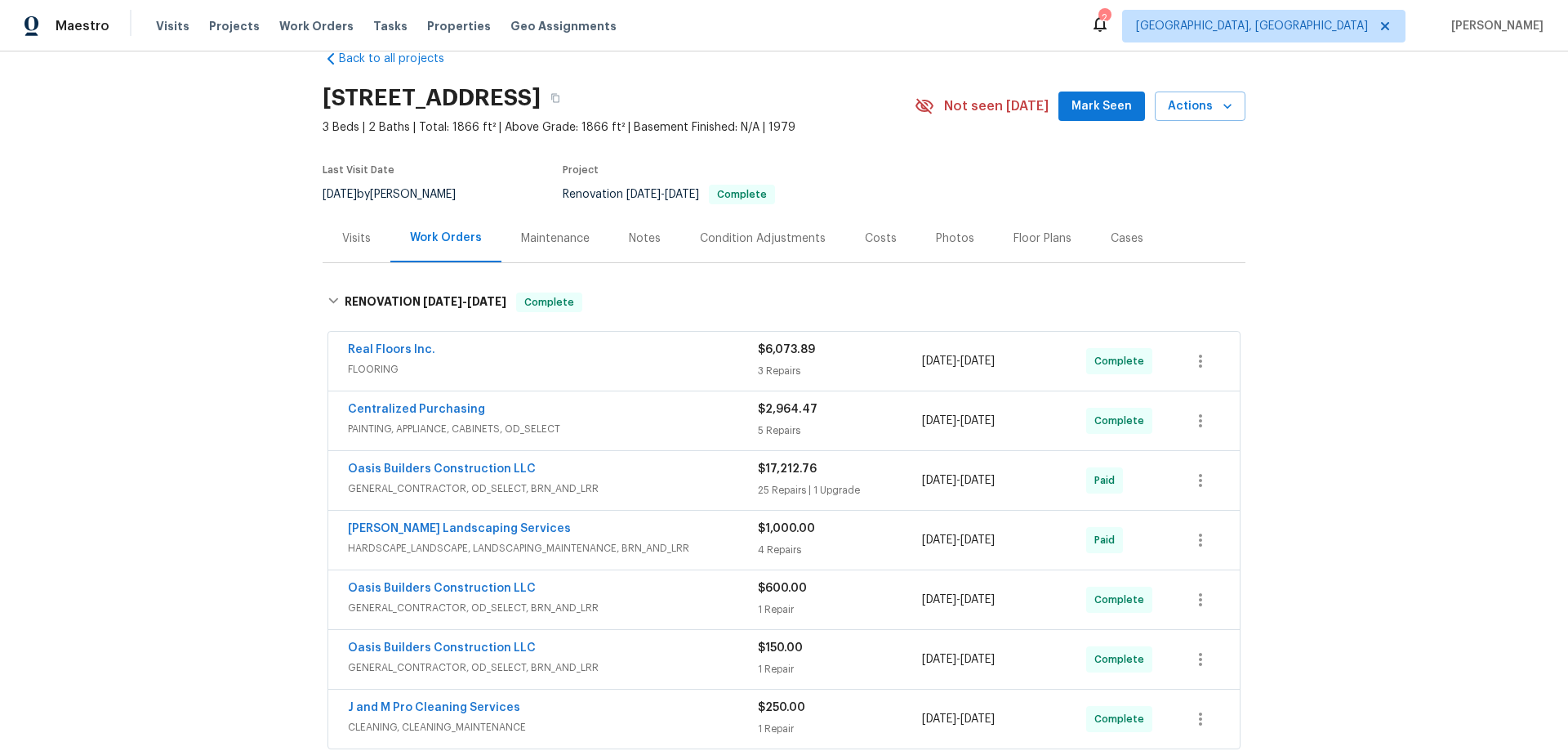
click at [233, 387] on div "Back to all projects 802 Pinetree Rd SE, Rio Rancho, NM 87124 3 Beds | 2 Baths …" at bounding box center [784, 401] width 1568 height 700
click at [207, 297] on div "Back to all projects 802 Pinetree Rd SE, Rio Rancho, NM 87124 3 Beds | 2 Baths …" at bounding box center [784, 401] width 1568 height 700
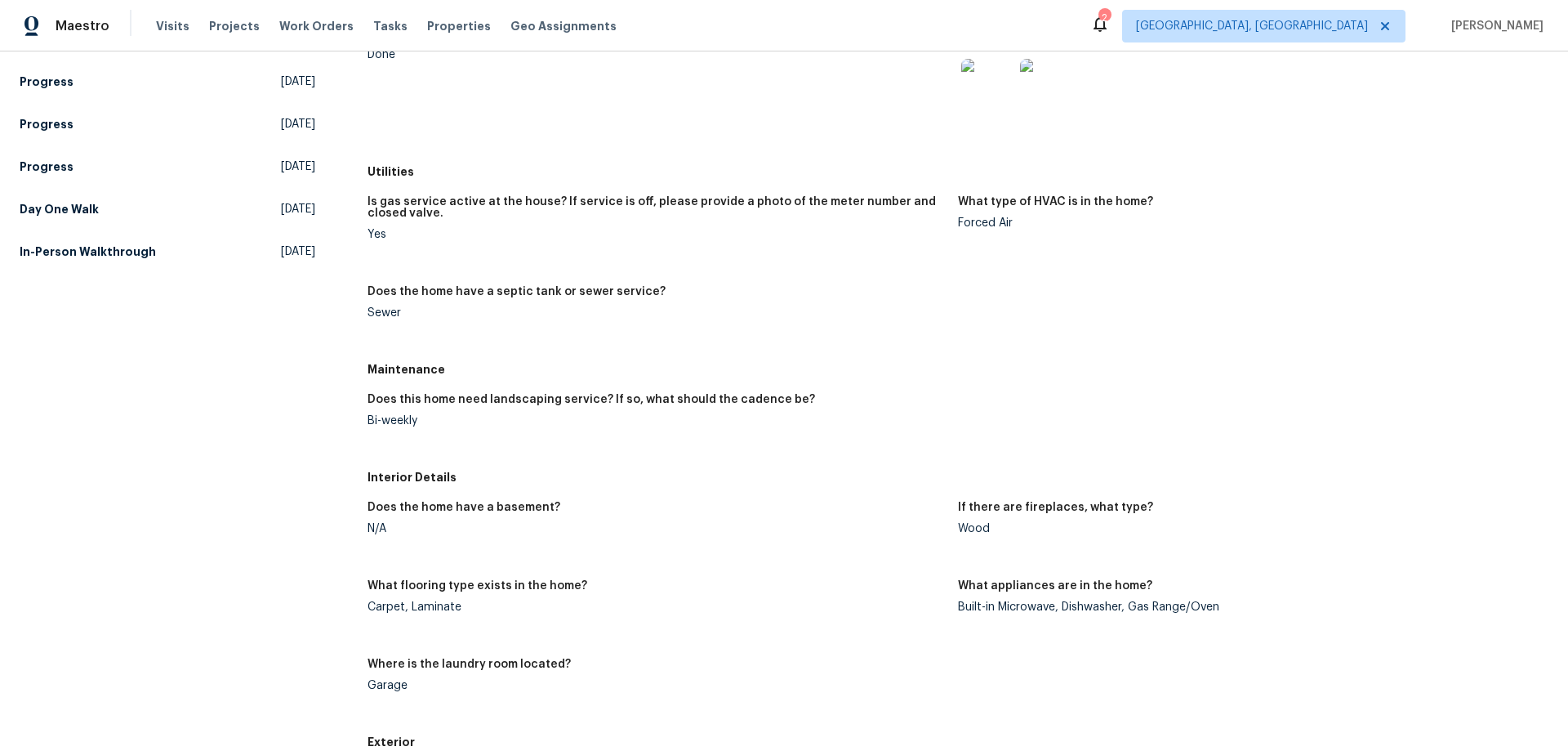
scroll to position [327, 0]
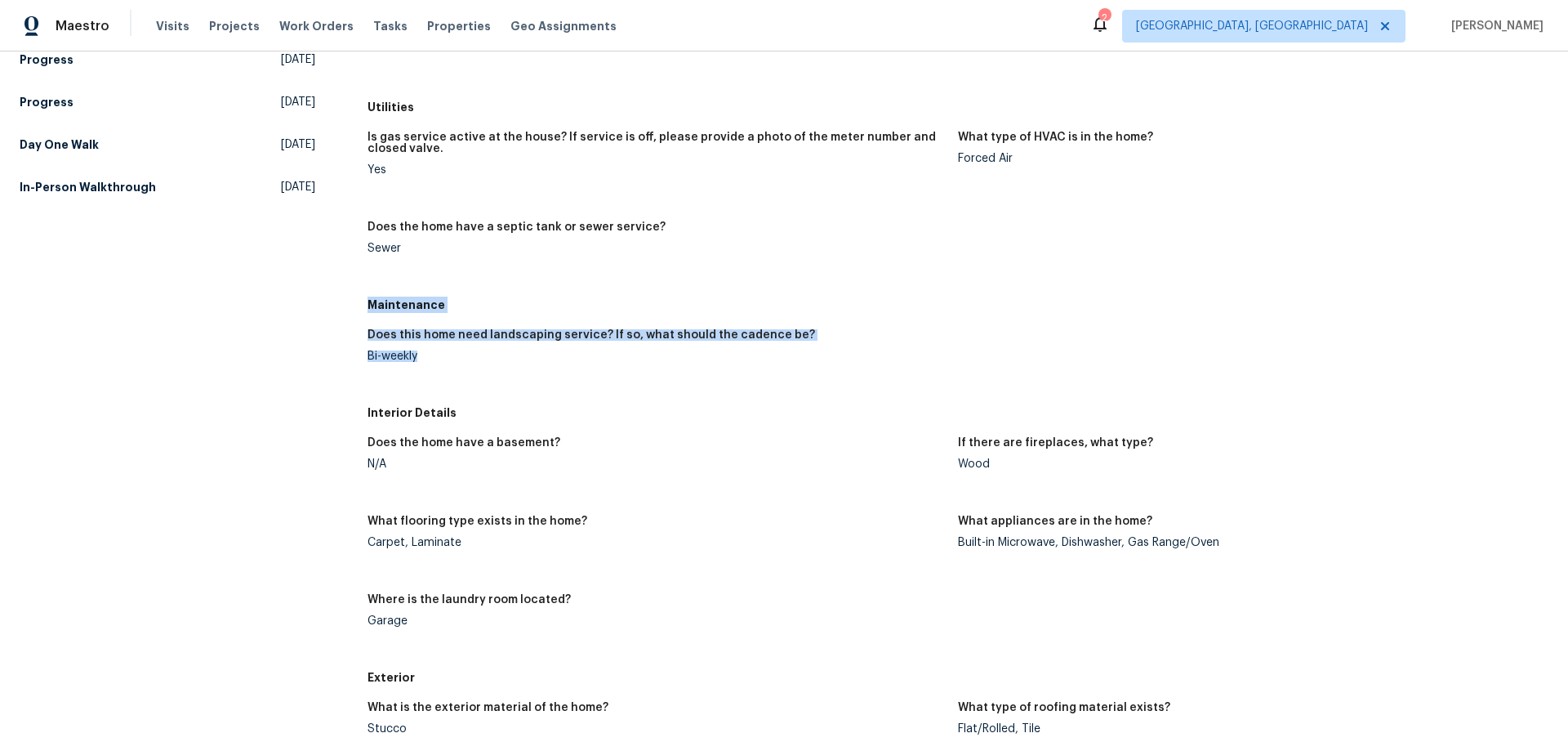
drag, startPoint x: 371, startPoint y: 313, endPoint x: 417, endPoint y: 362, distance: 67.2
click at [417, 362] on div "Maintenance Does this home need landscaping service? If so, what should the cad…" at bounding box center [958, 344] width 1181 height 108
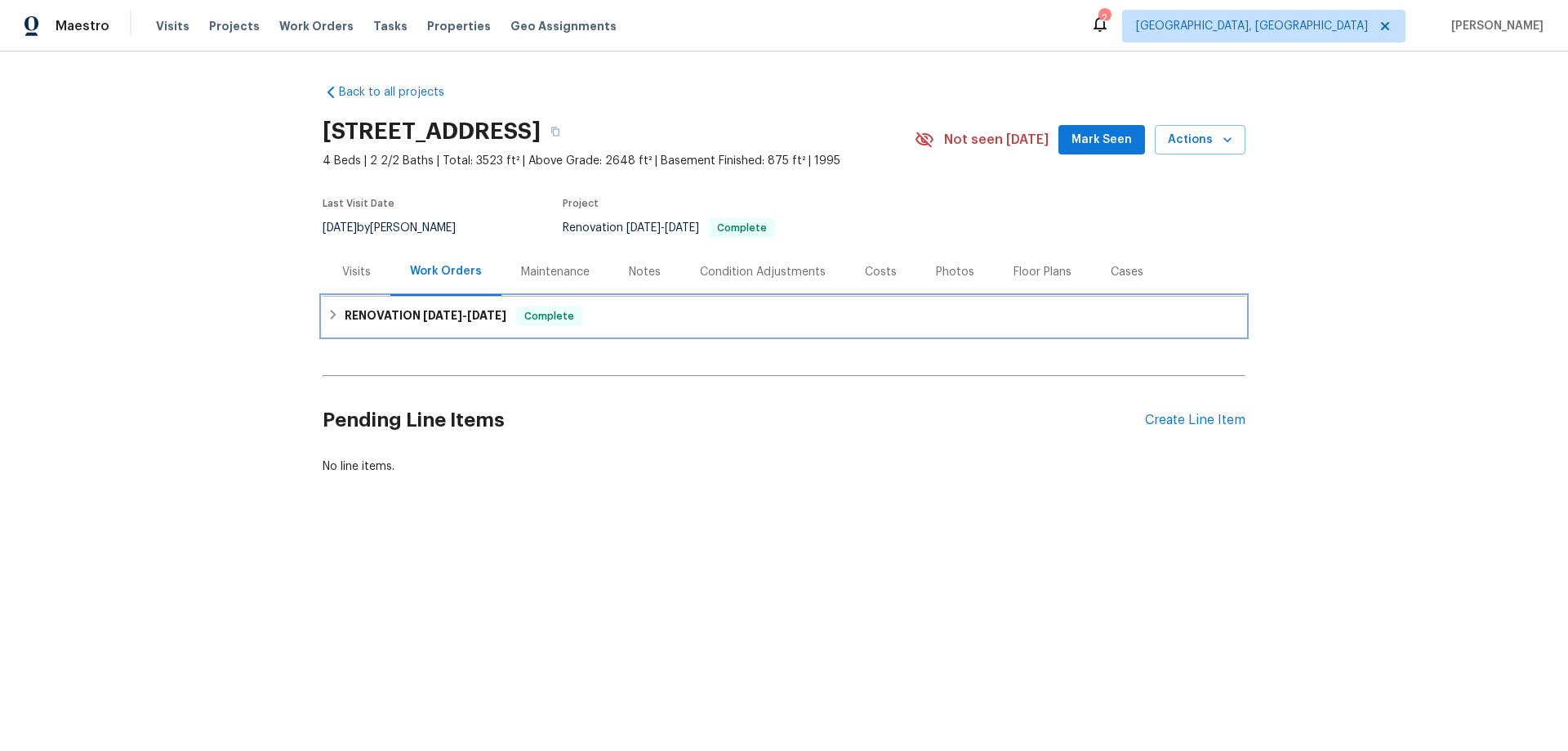
click at [406, 332] on div "RENOVATION [DATE] - [DATE] Complete" at bounding box center [784, 316] width 923 height 39
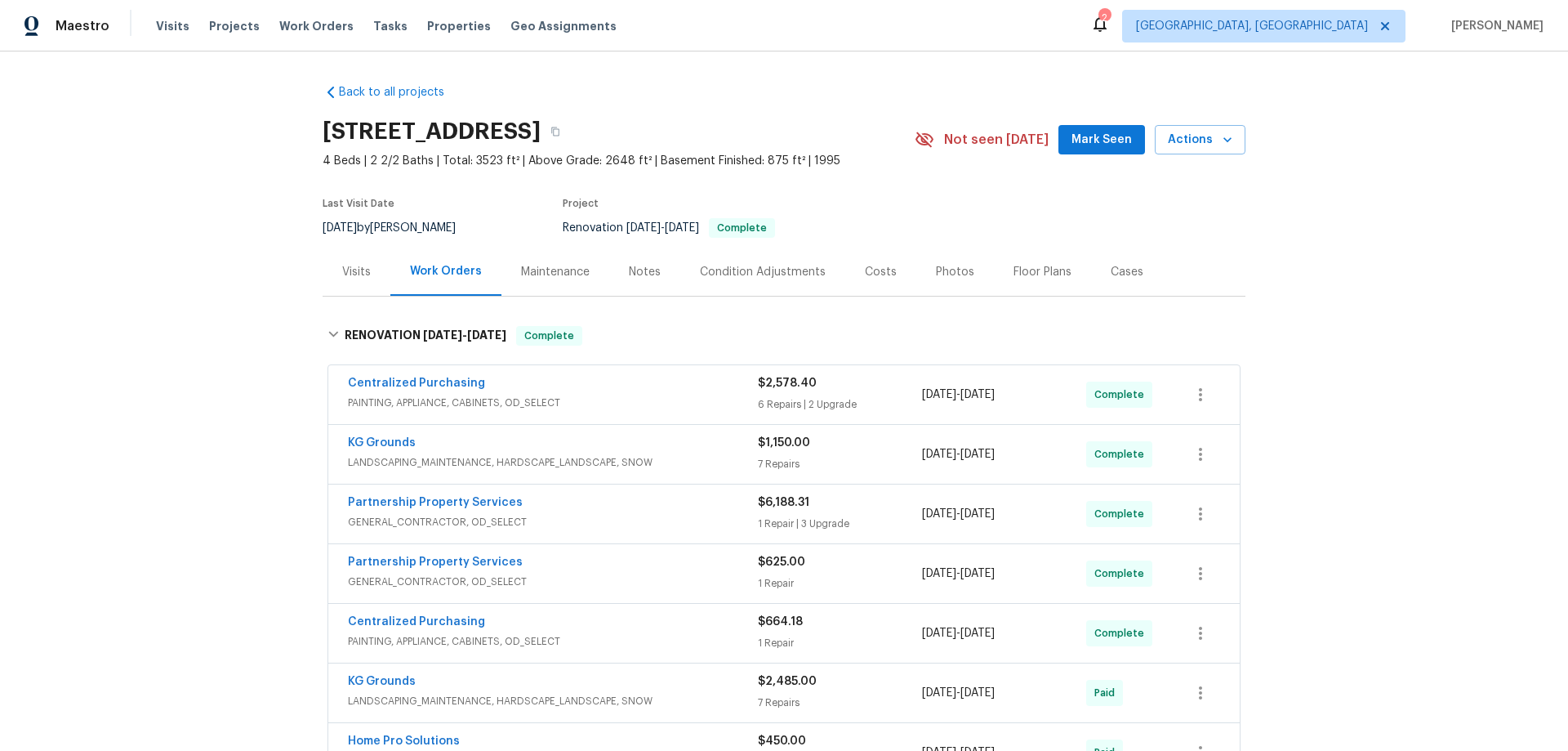
click at [169, 330] on div "Back to all projects [STREET_ADDRESS] 4 Beds | 2 2/2 Baths | Total: 3523 ft² | …" at bounding box center [784, 401] width 1568 height 700
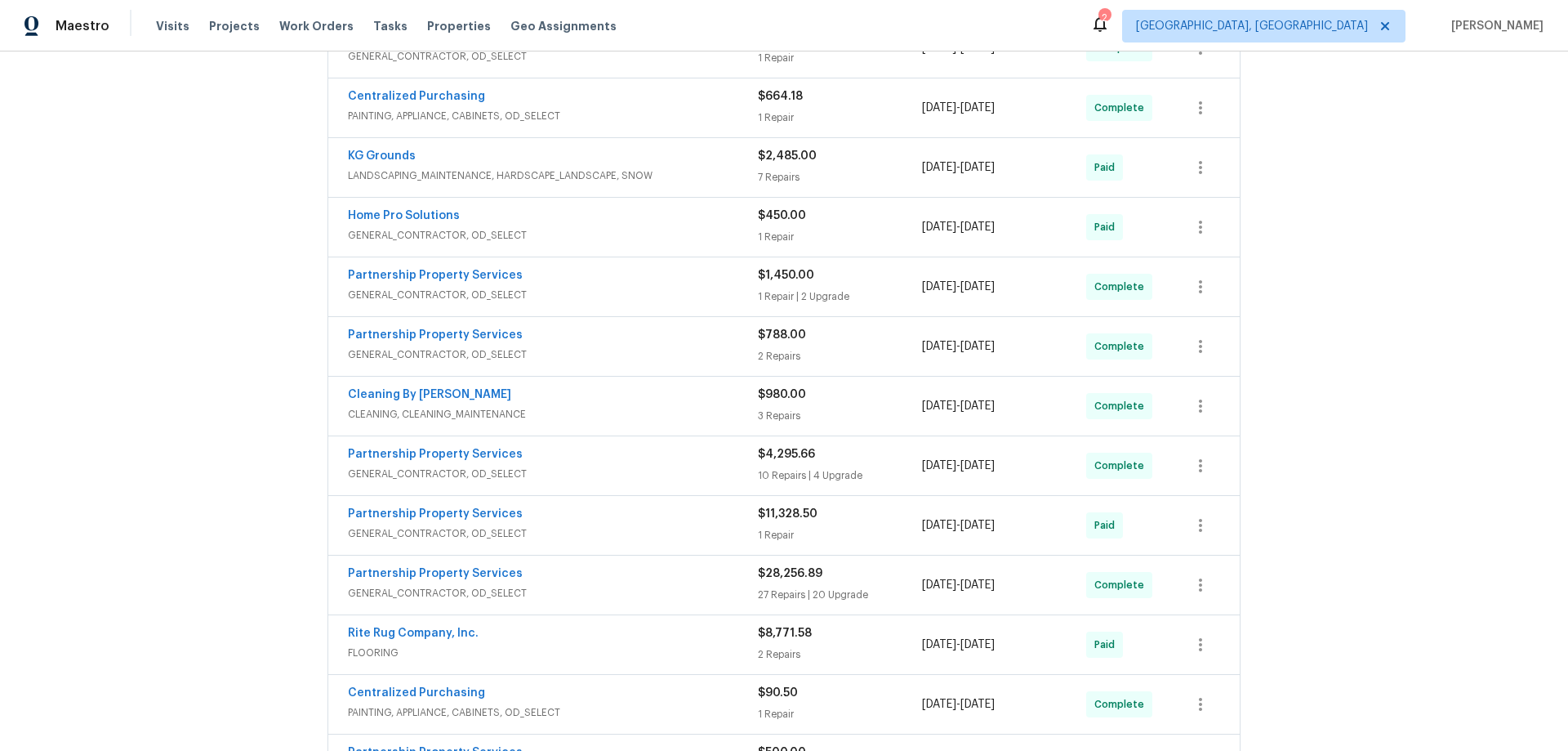
scroll to position [68, 0]
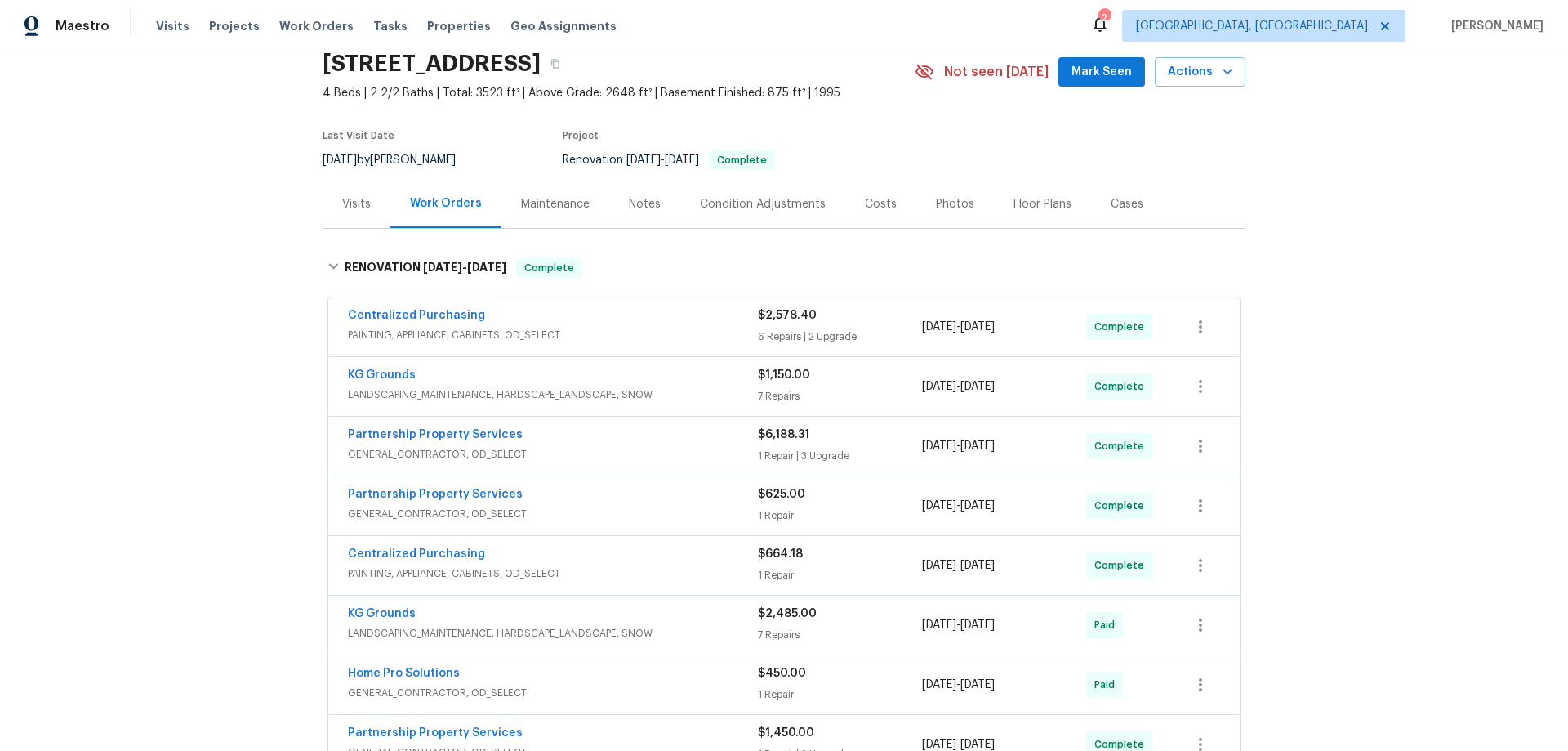
click at [154, 365] on div "Back to all projects [STREET_ADDRESS] 4 Beds | 2 2/2 Baths | Total: 3523 ft² | …" at bounding box center [784, 401] width 1568 height 700
click at [138, 349] on div "Back to all projects [STREET_ADDRESS] 4 Beds | 2 2/2 Baths | Total: 3523 ft² | …" at bounding box center [784, 401] width 1568 height 700
